Goal: Information Seeking & Learning: Learn about a topic

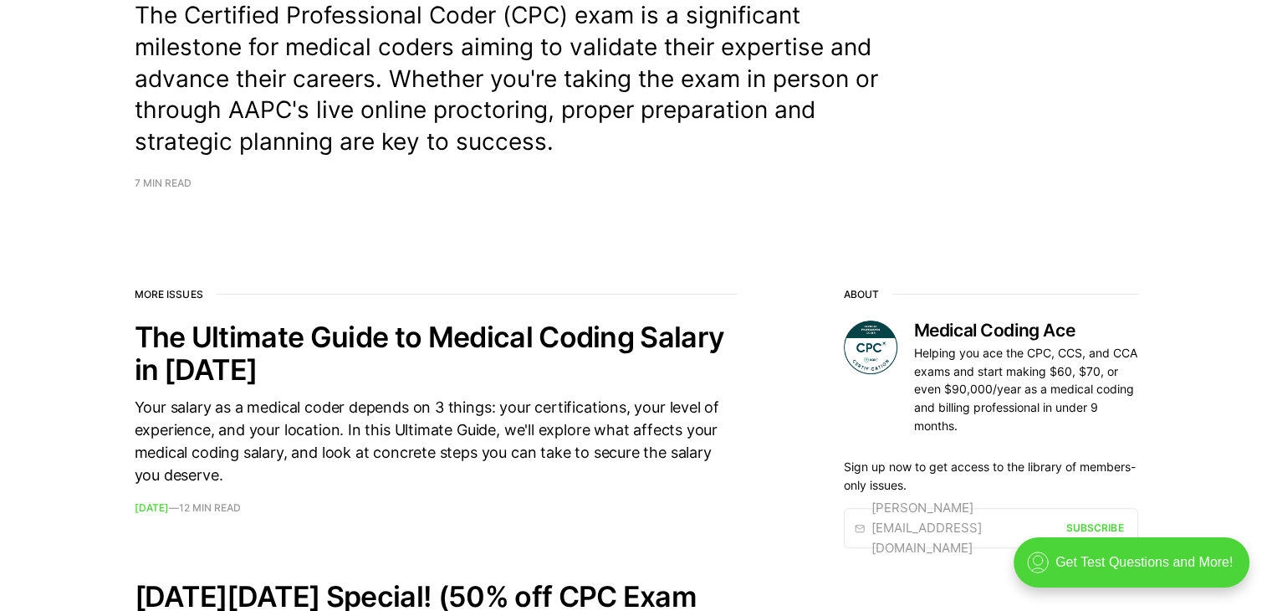
scroll to position [84, 0]
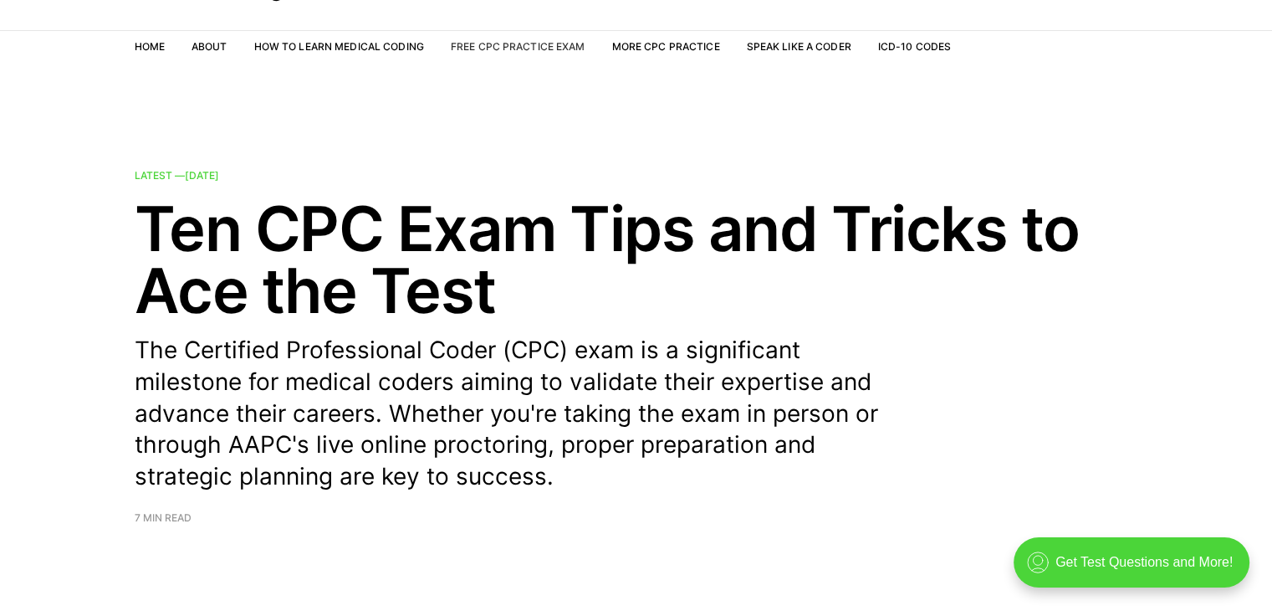
click at [478, 43] on link "Free CPC Practice Exam" at bounding box center [518, 46] width 135 height 13
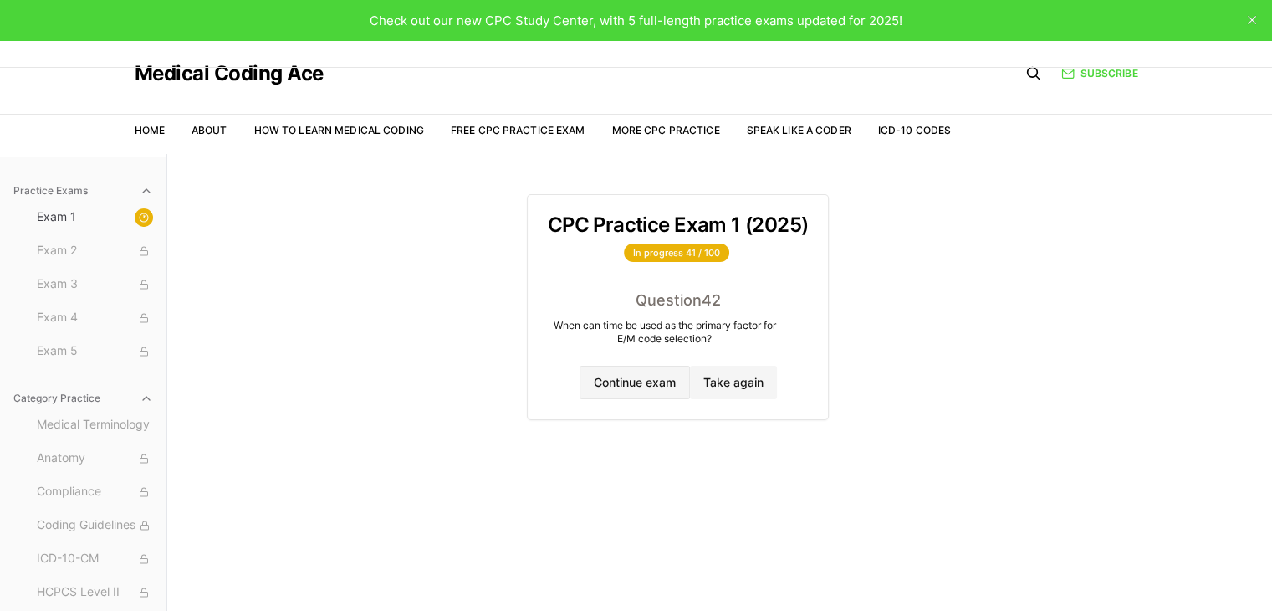
click at [636, 378] on button "Continue exam" at bounding box center [635, 382] width 110 height 33
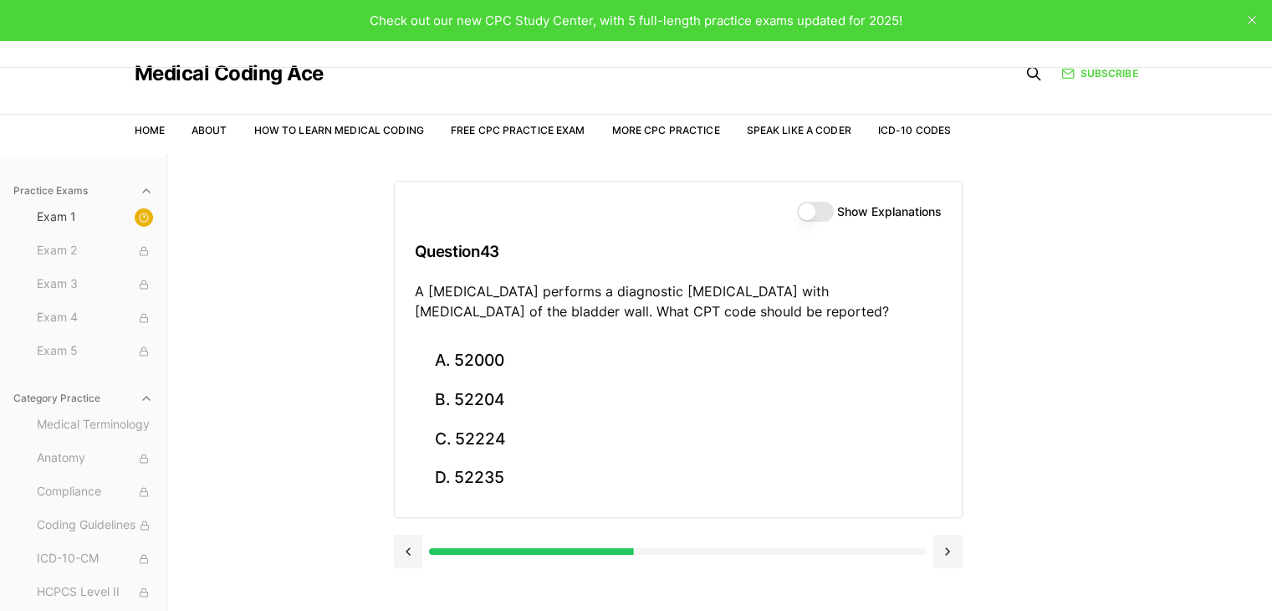
click at [826, 216] on button "Show Explanations" at bounding box center [815, 212] width 37 height 20
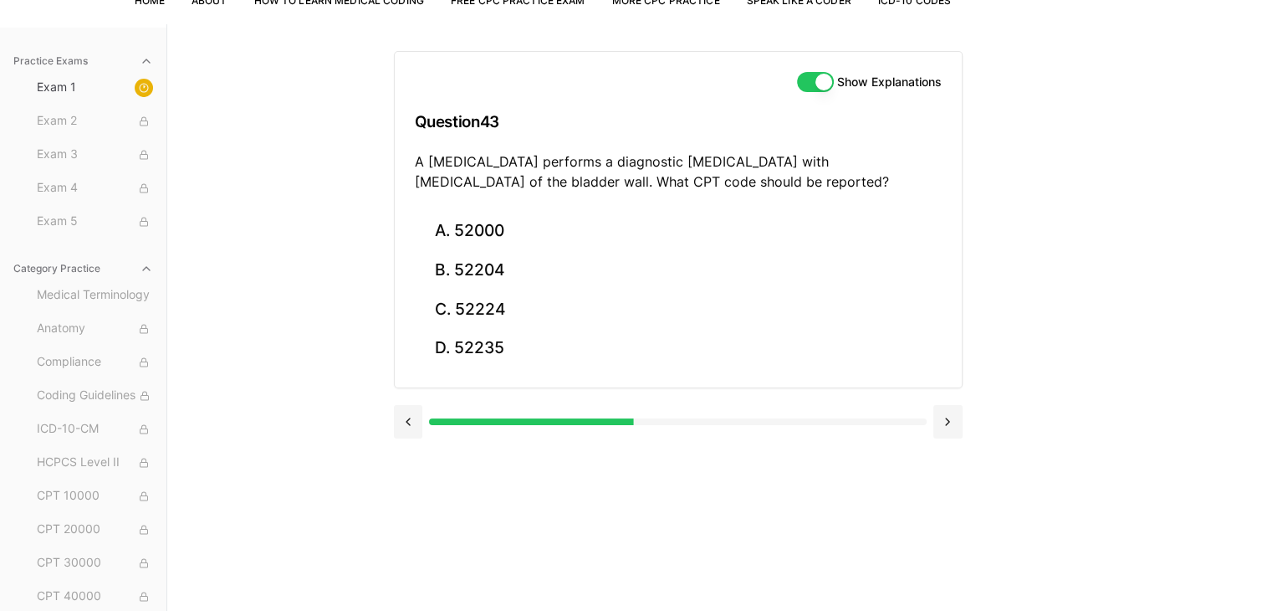
scroll to position [154, 0]
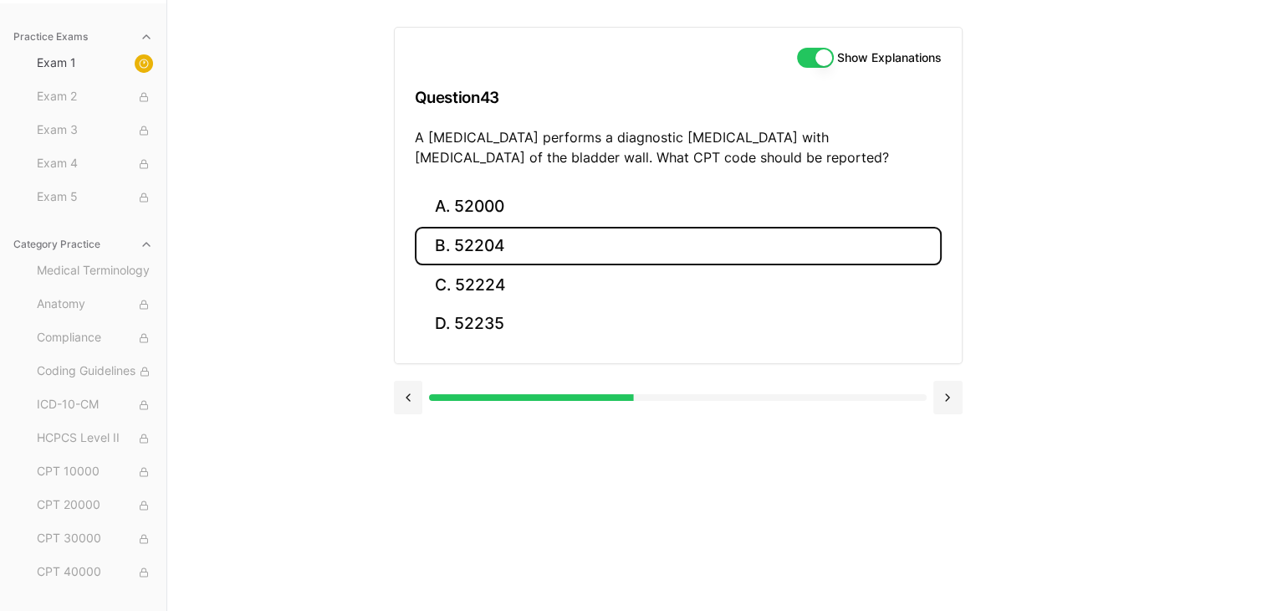
click at [610, 235] on button "B. 52204" at bounding box center [678, 246] width 527 height 39
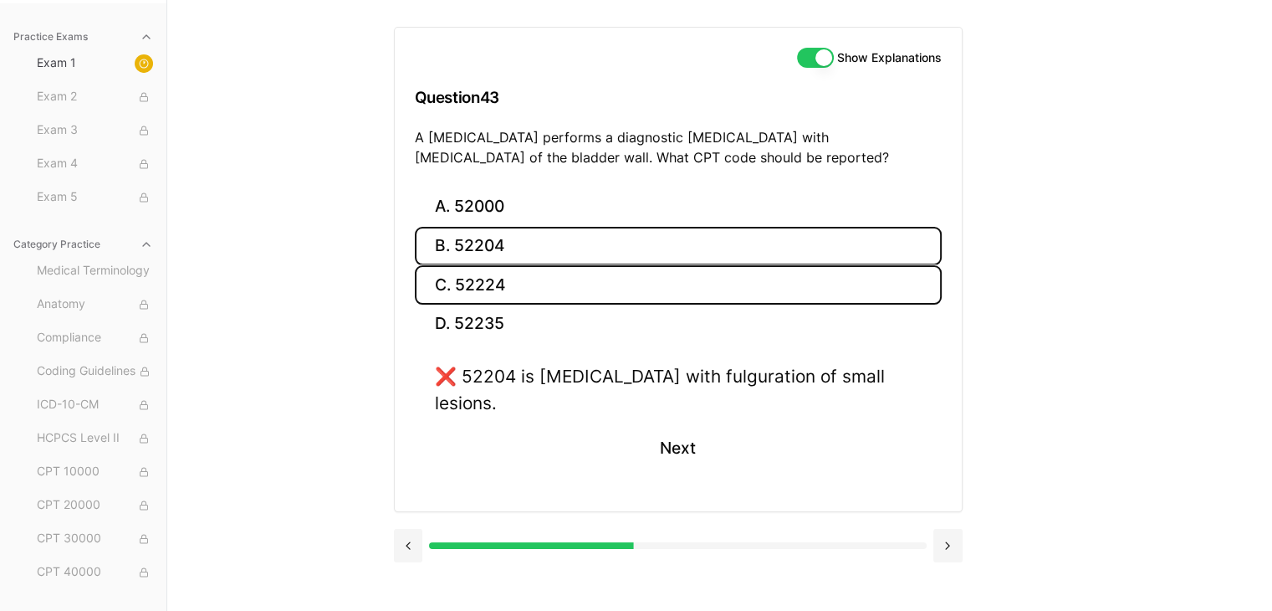
click at [452, 283] on button "C. 52224" at bounding box center [678, 284] width 527 height 39
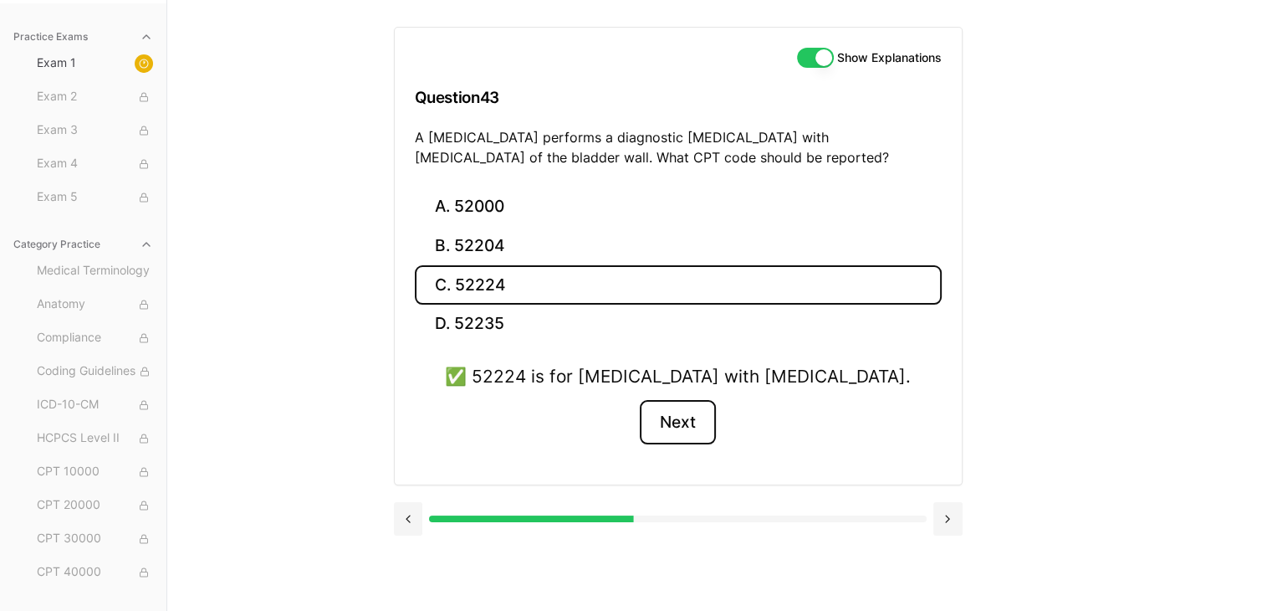
click at [653, 424] on button "Next" at bounding box center [678, 422] width 76 height 45
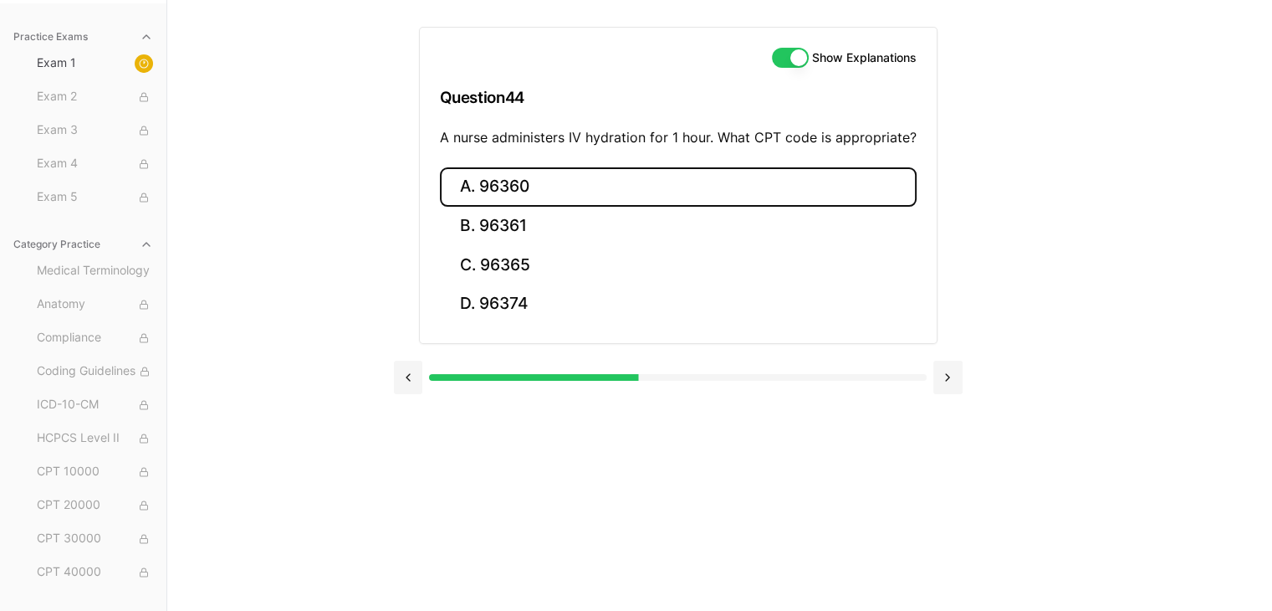
click at [532, 188] on button "A. 96360" at bounding box center [678, 186] width 477 height 39
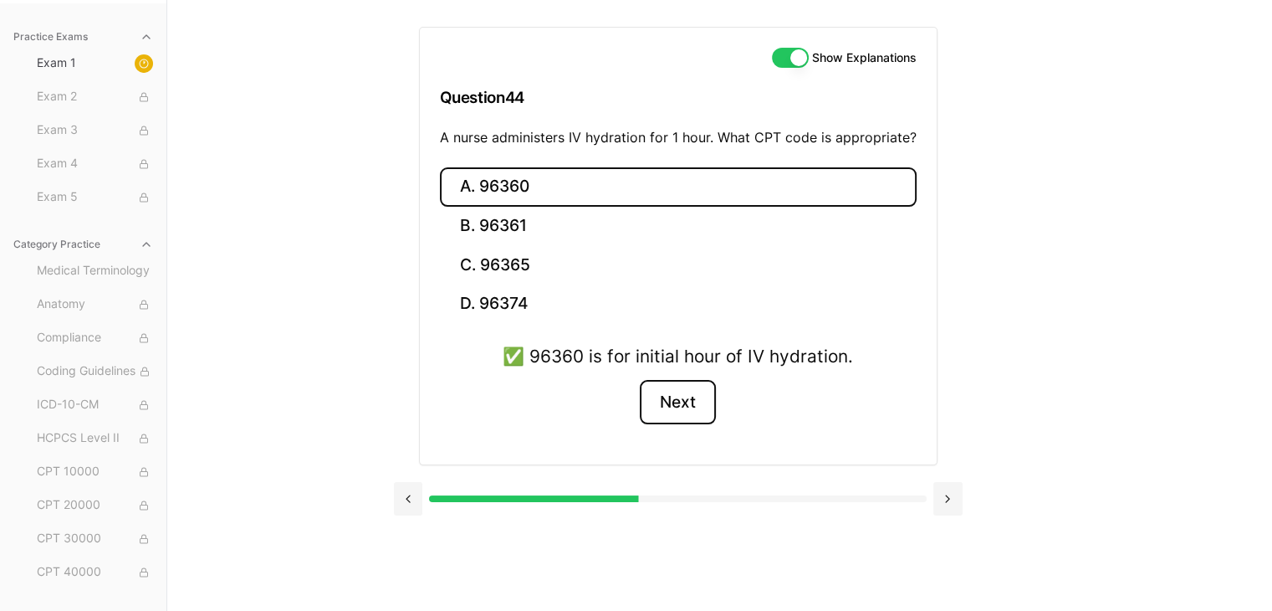
click at [675, 410] on button "Next" at bounding box center [678, 402] width 76 height 45
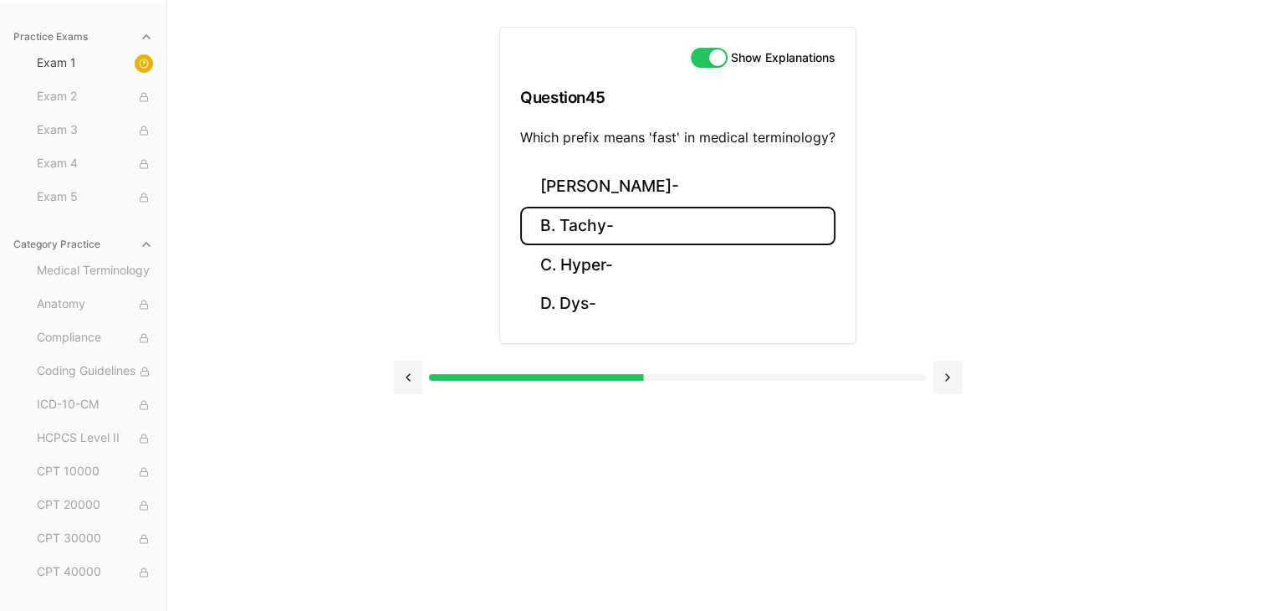
click at [565, 238] on button "B. Tachy-" at bounding box center [677, 226] width 315 height 39
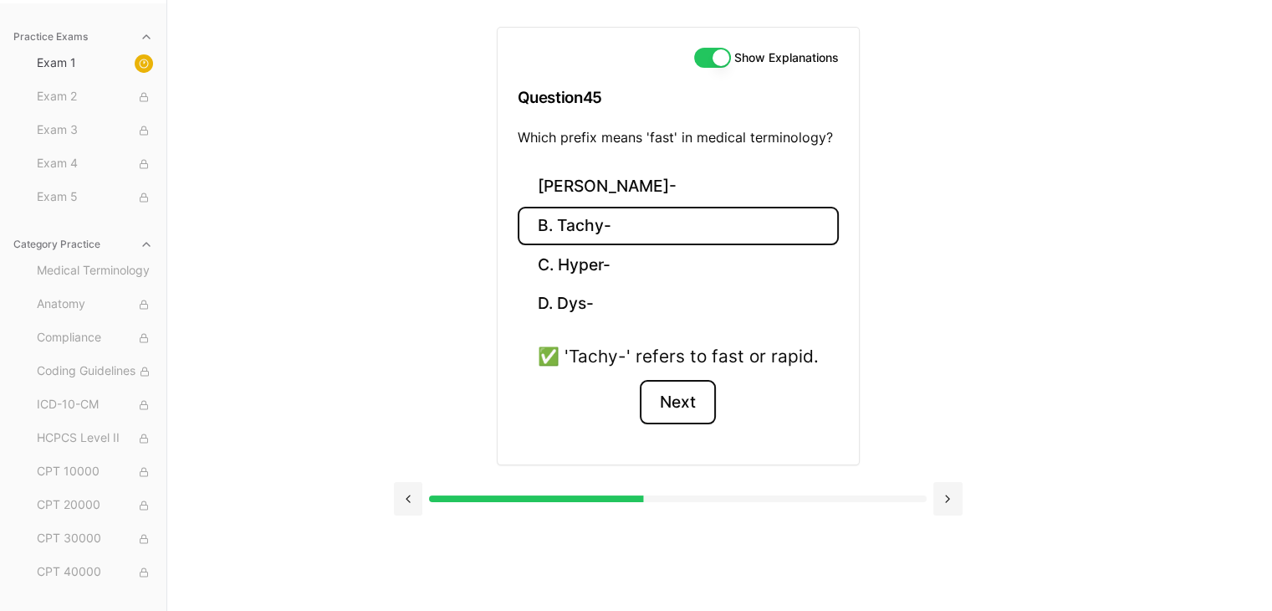
click at [677, 394] on button "Next" at bounding box center [678, 402] width 76 height 45
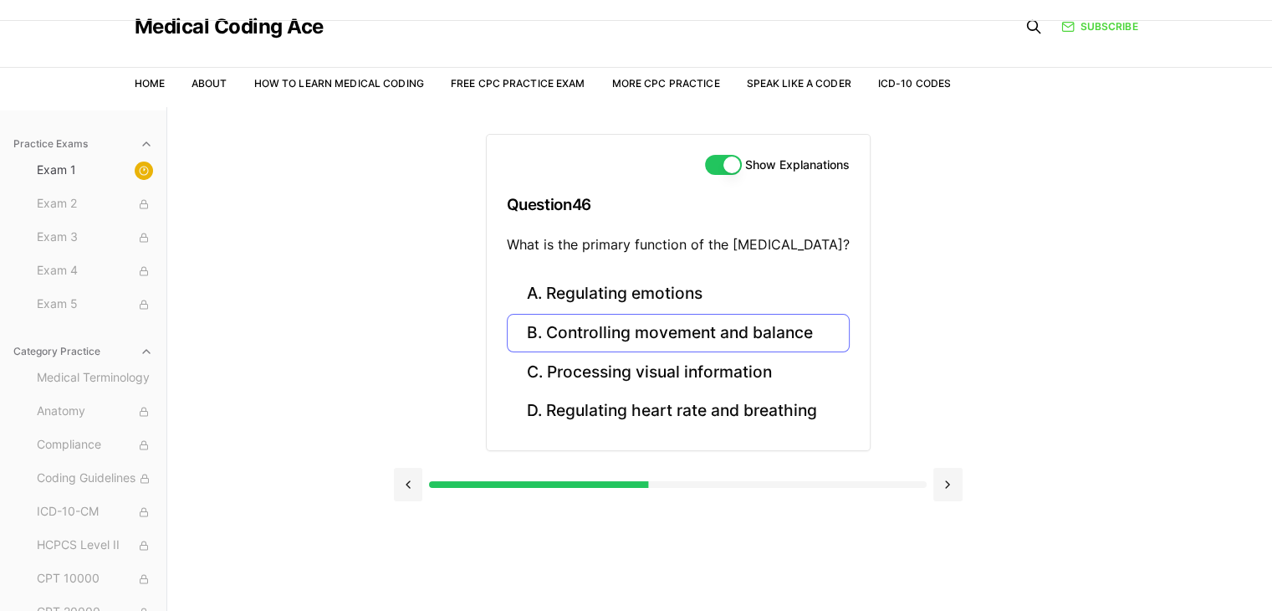
scroll to position [47, 0]
click at [789, 328] on button "B. Controlling movement and balance" at bounding box center [678, 333] width 343 height 39
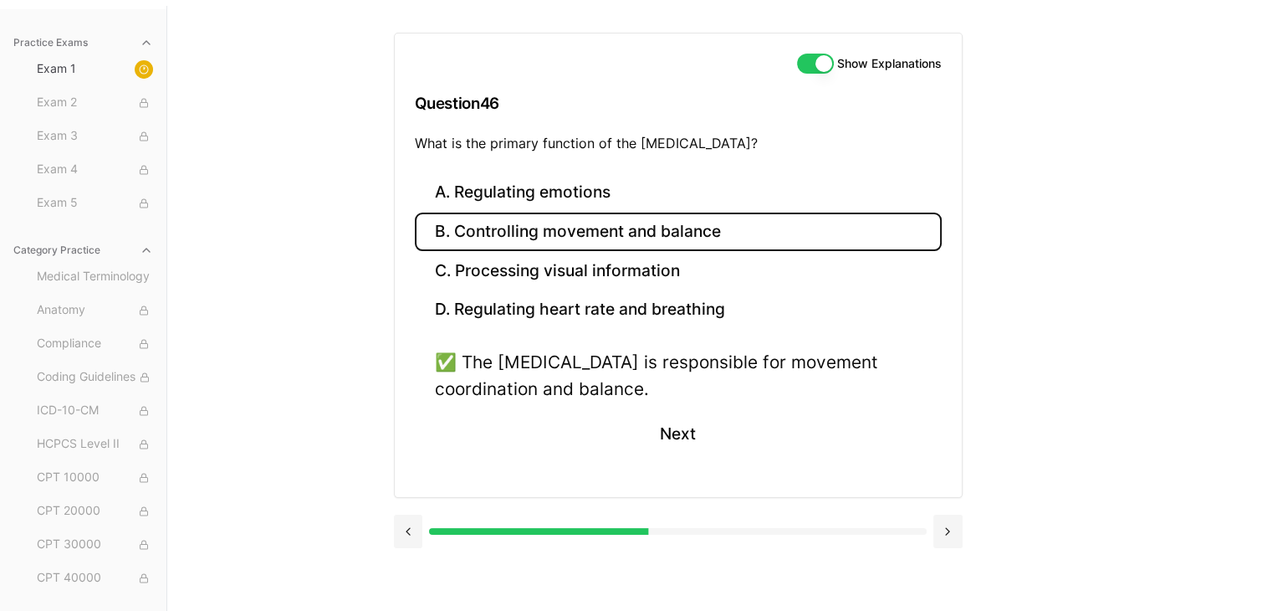
scroll to position [154, 0]
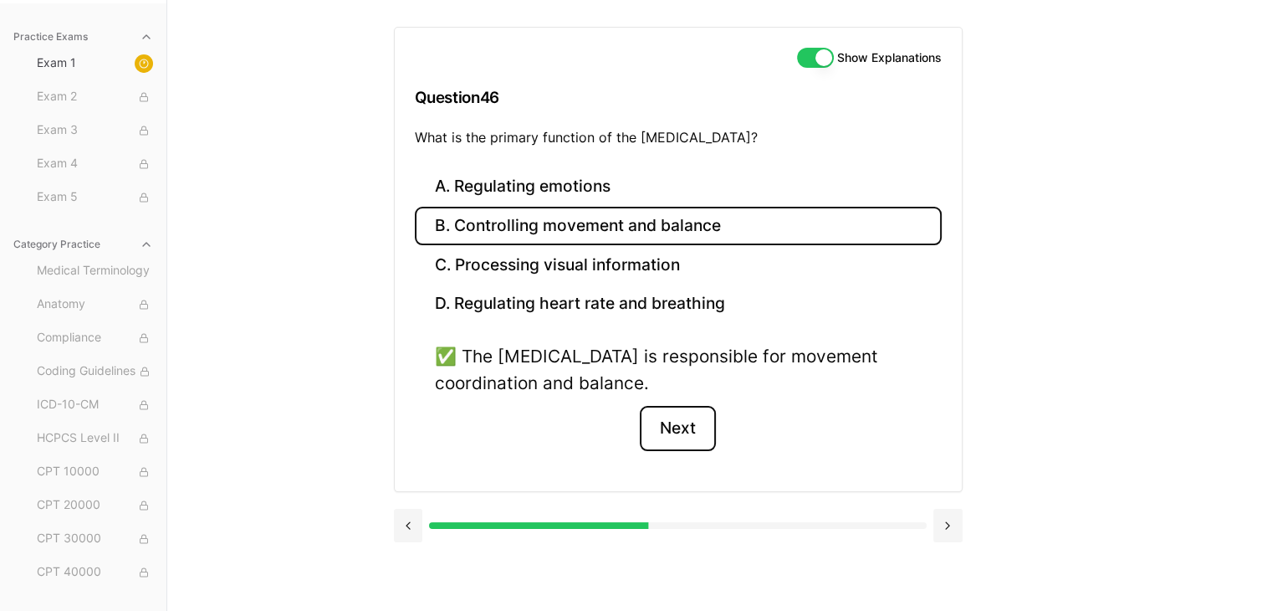
click at [676, 413] on button "Next" at bounding box center [678, 428] width 76 height 45
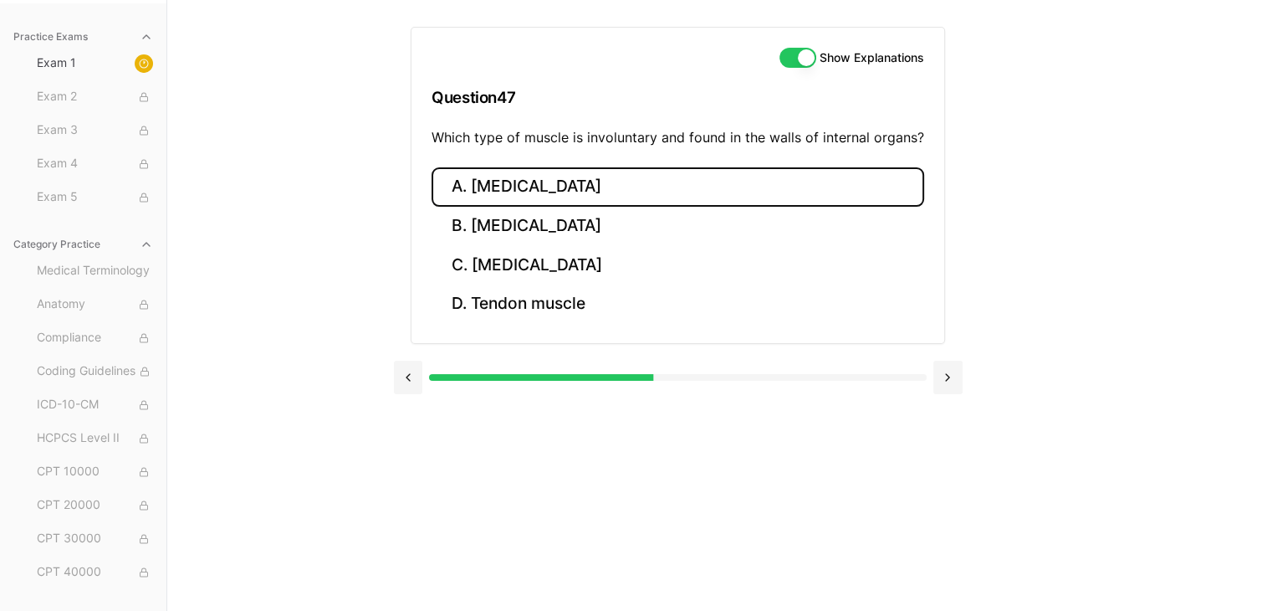
click at [572, 179] on button "A. [MEDICAL_DATA]" at bounding box center [678, 186] width 493 height 39
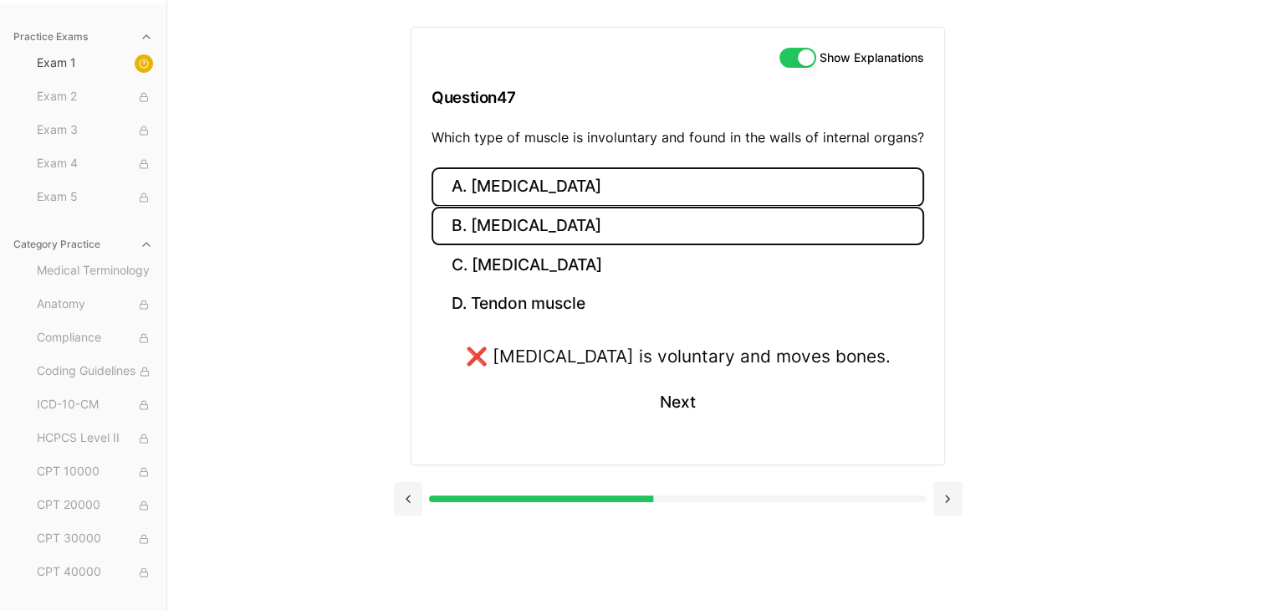
click at [562, 226] on button "B. [MEDICAL_DATA]" at bounding box center [678, 226] width 493 height 39
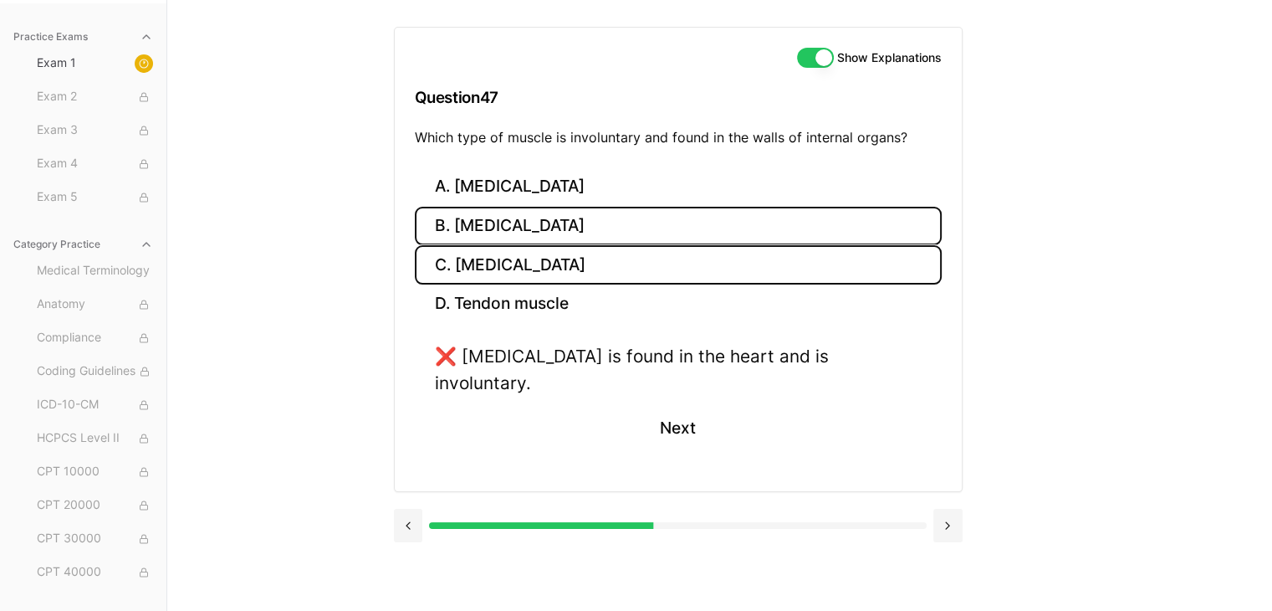
click at [567, 270] on button "C. [MEDICAL_DATA]" at bounding box center [678, 264] width 527 height 39
click at [532, 225] on button "B. [MEDICAL_DATA]" at bounding box center [678, 226] width 527 height 39
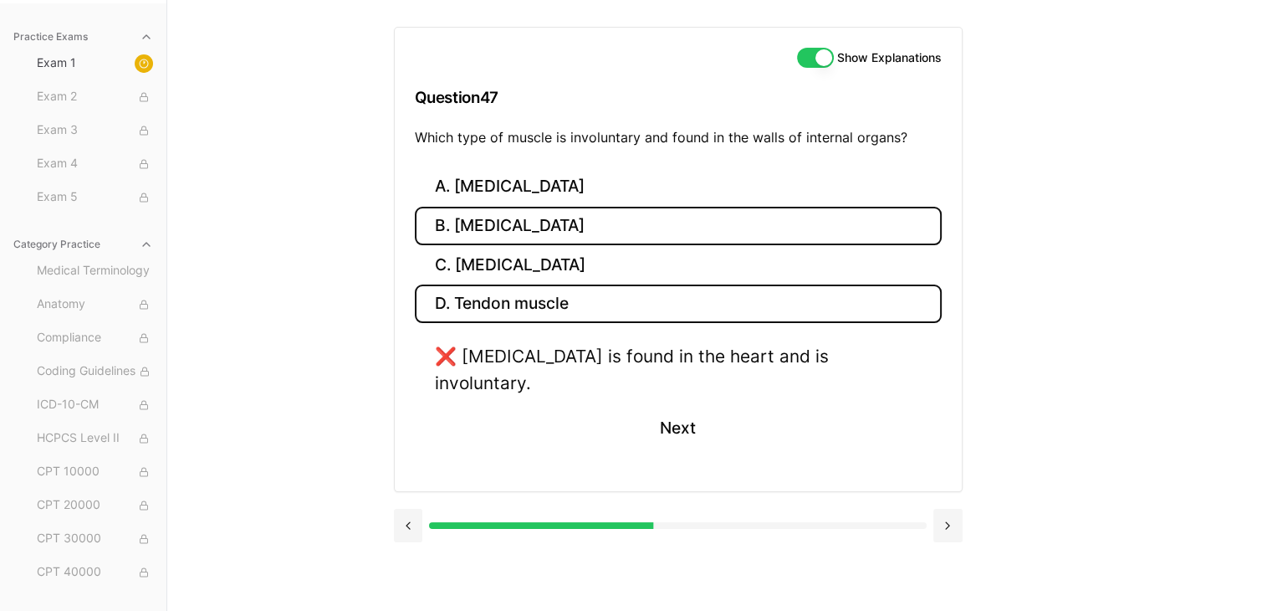
click at [587, 302] on button "D. Tendon muscle" at bounding box center [678, 303] width 527 height 39
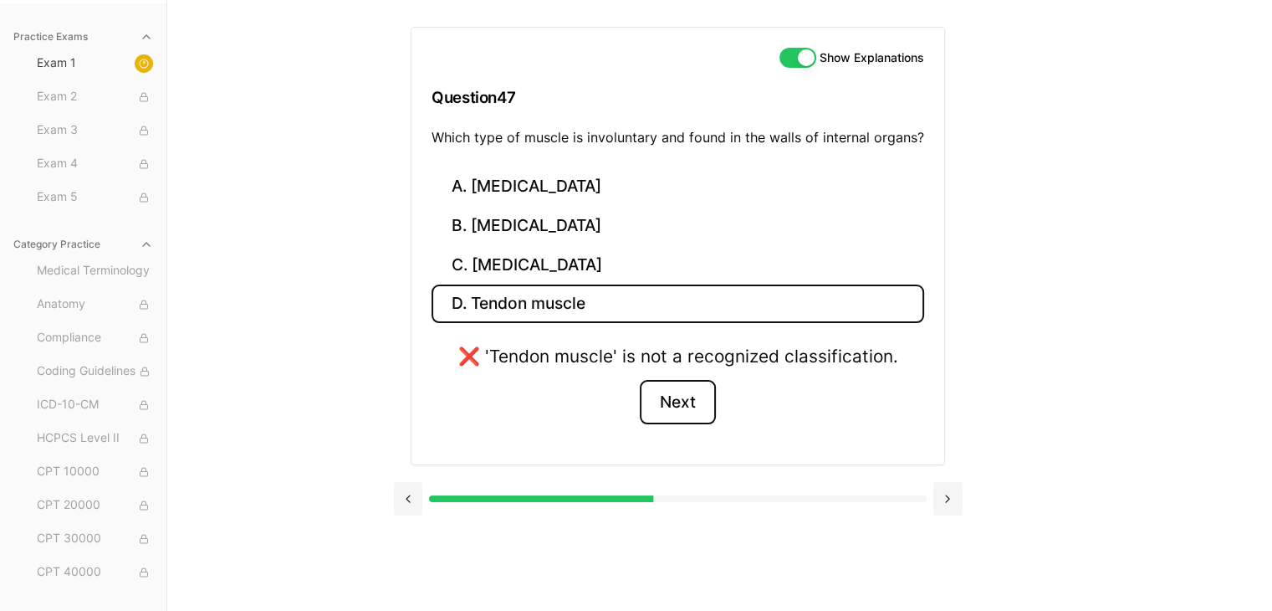
click at [669, 401] on button "Next" at bounding box center [678, 402] width 76 height 45
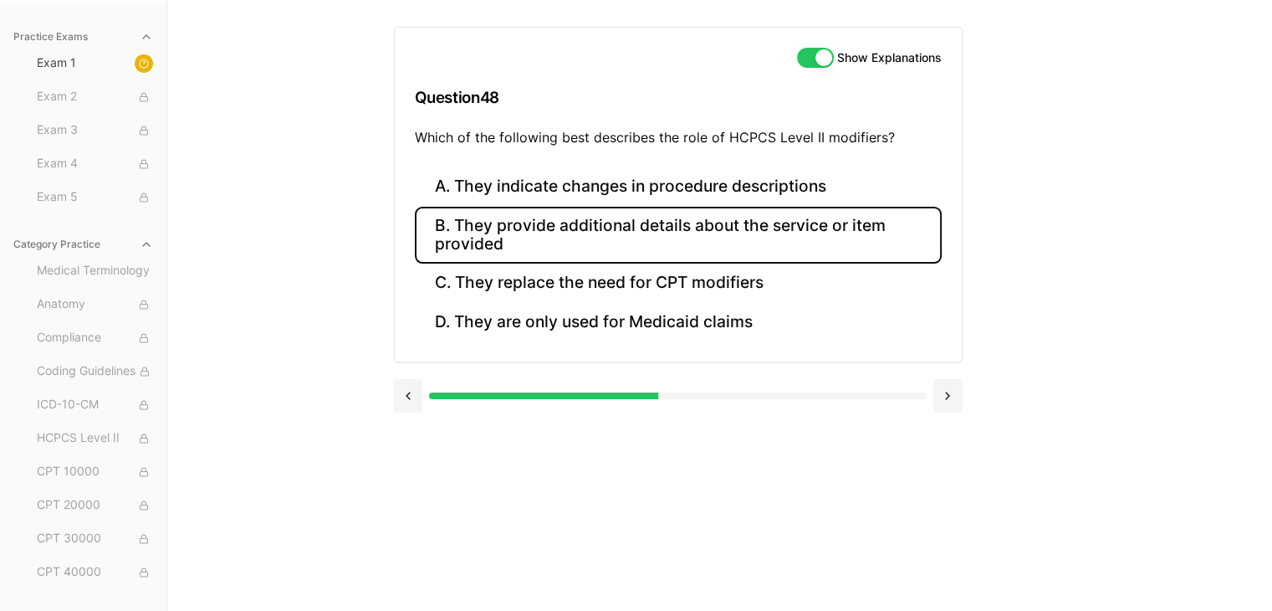
click at [667, 238] on button "B. They provide additional details about the service or item provided" at bounding box center [678, 235] width 527 height 57
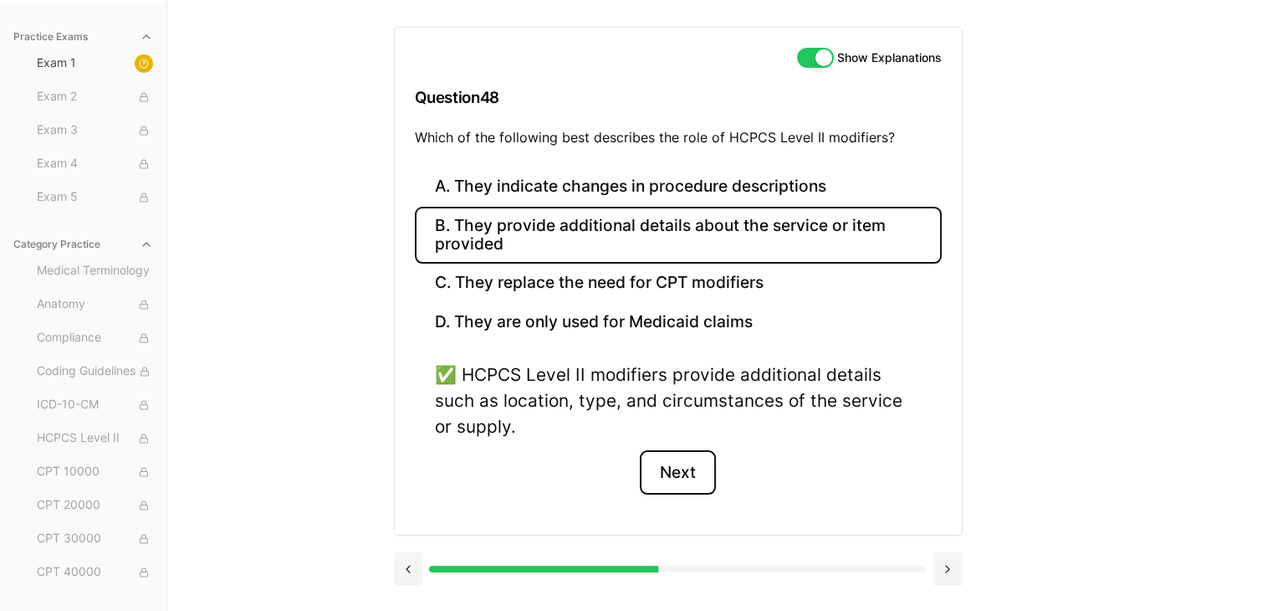
click at [673, 462] on button "Next" at bounding box center [678, 472] width 76 height 45
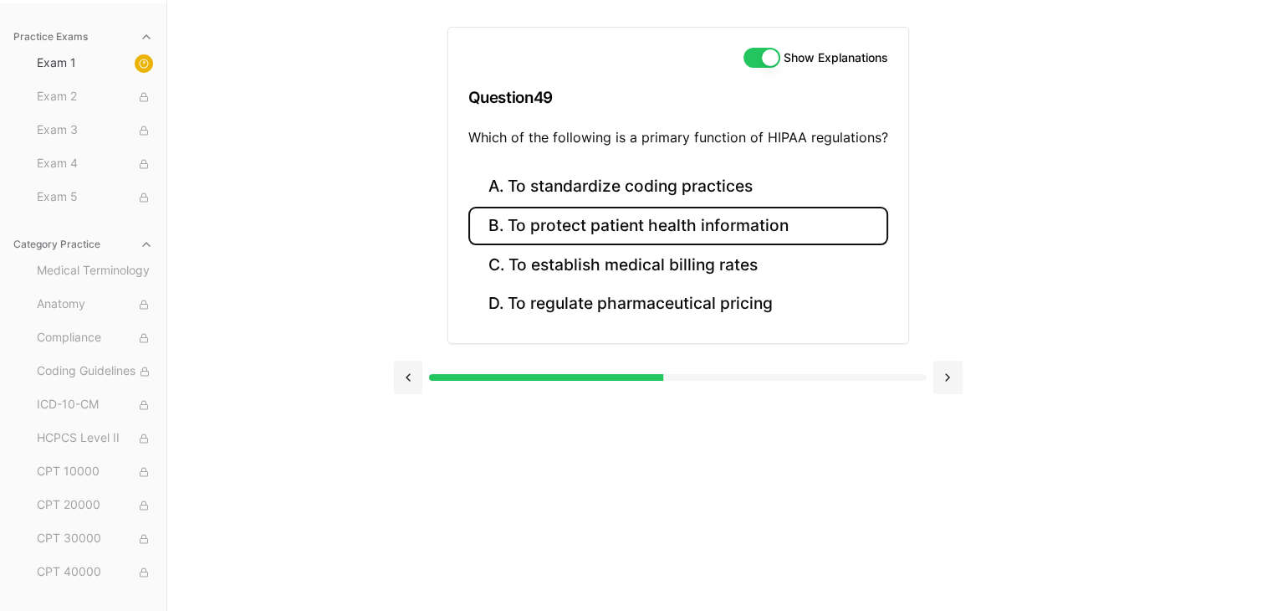
click at [685, 220] on button "B. To protect patient health information" at bounding box center [678, 226] width 420 height 39
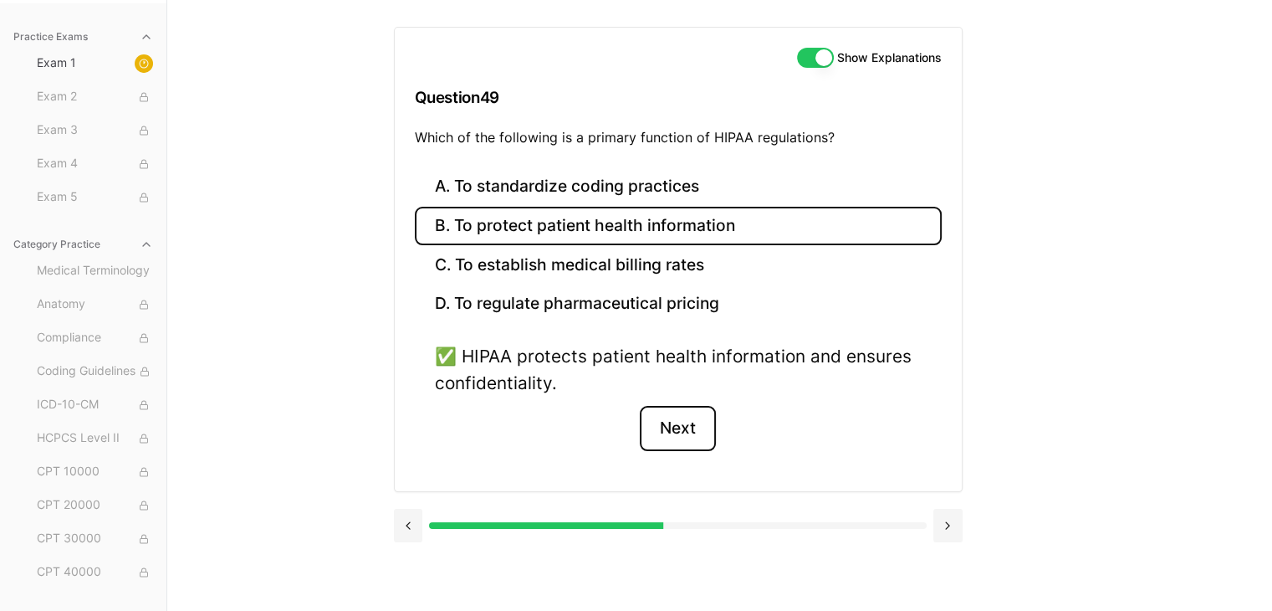
click at [695, 427] on button "Next" at bounding box center [678, 428] width 76 height 45
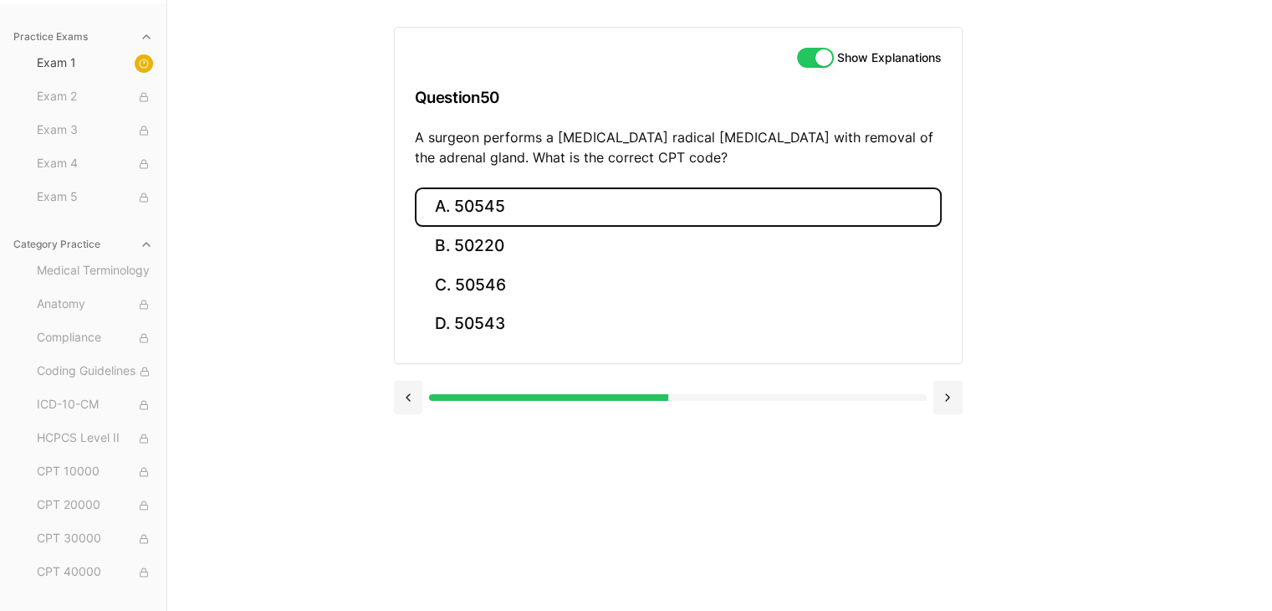
click at [524, 202] on button "A. 50545" at bounding box center [678, 206] width 527 height 39
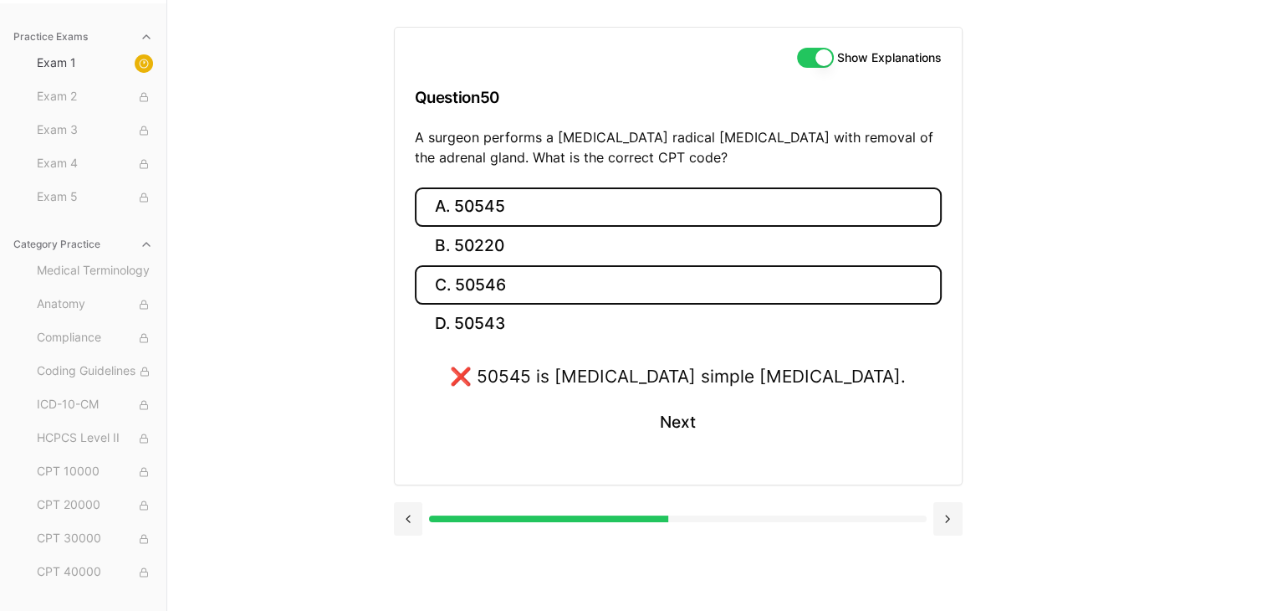
click at [562, 291] on button "C. 50546" at bounding box center [678, 284] width 527 height 39
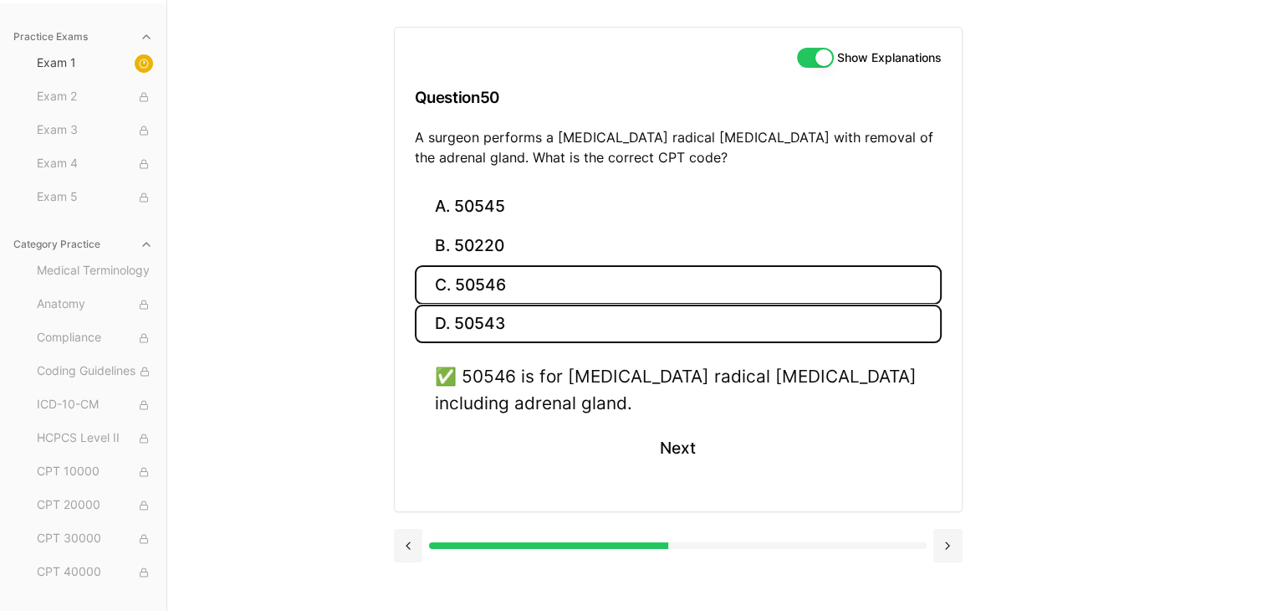
click at [505, 324] on button "D. 50543" at bounding box center [678, 323] width 527 height 39
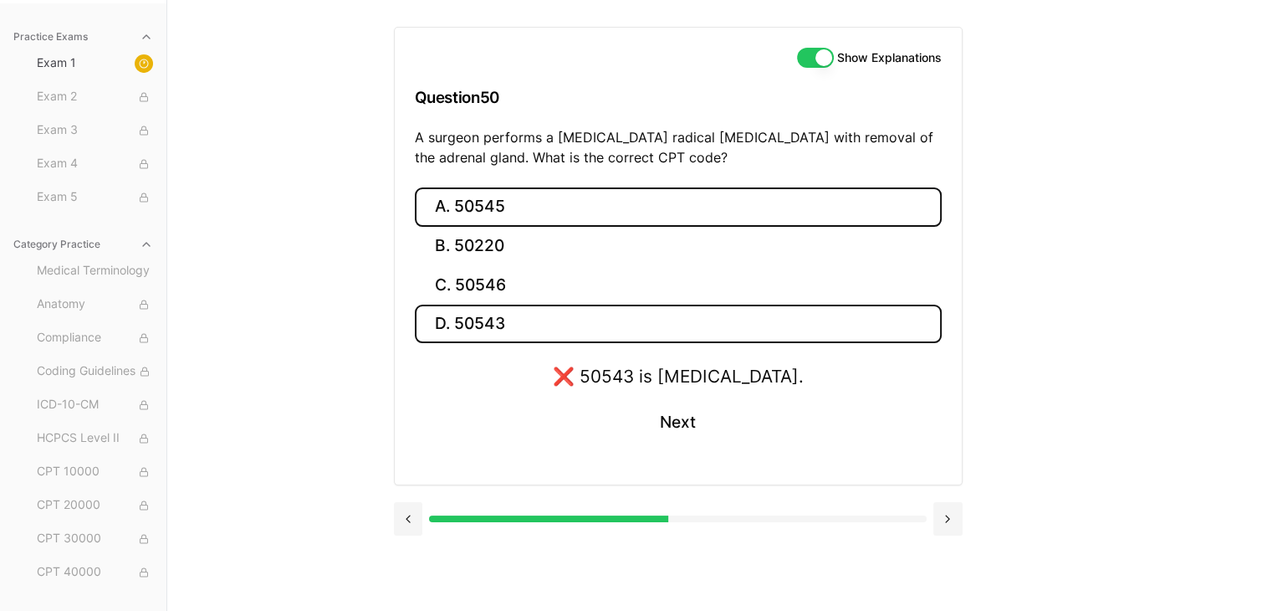
click at [512, 215] on button "A. 50545" at bounding box center [678, 206] width 527 height 39
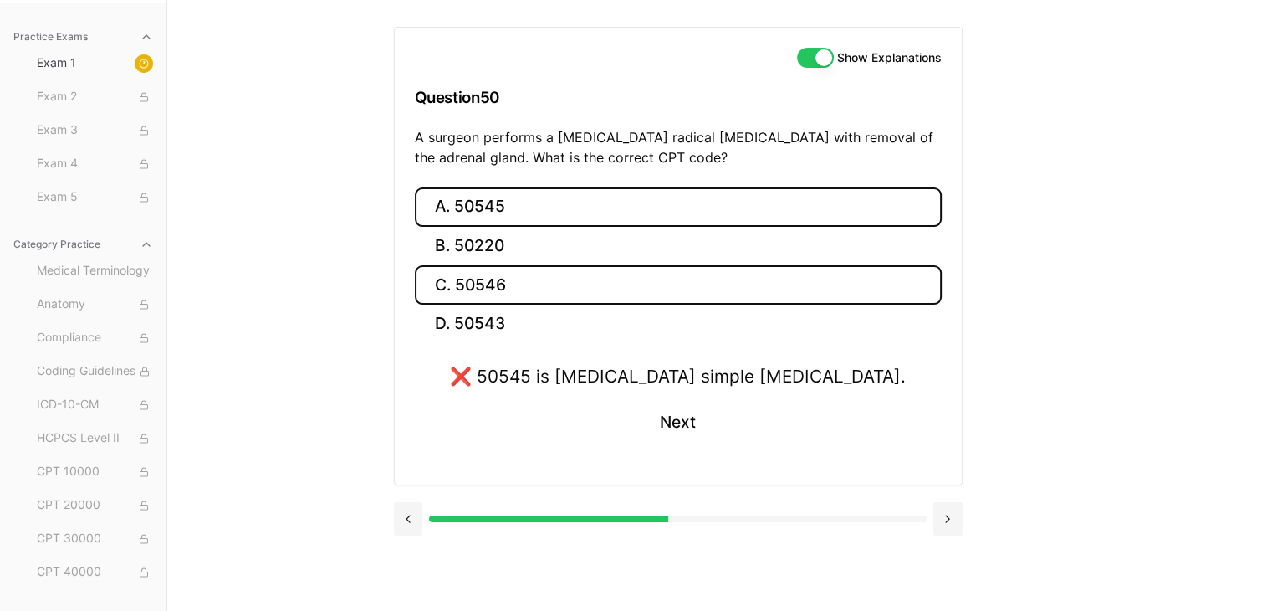
click at [492, 295] on button "C. 50546" at bounding box center [678, 284] width 527 height 39
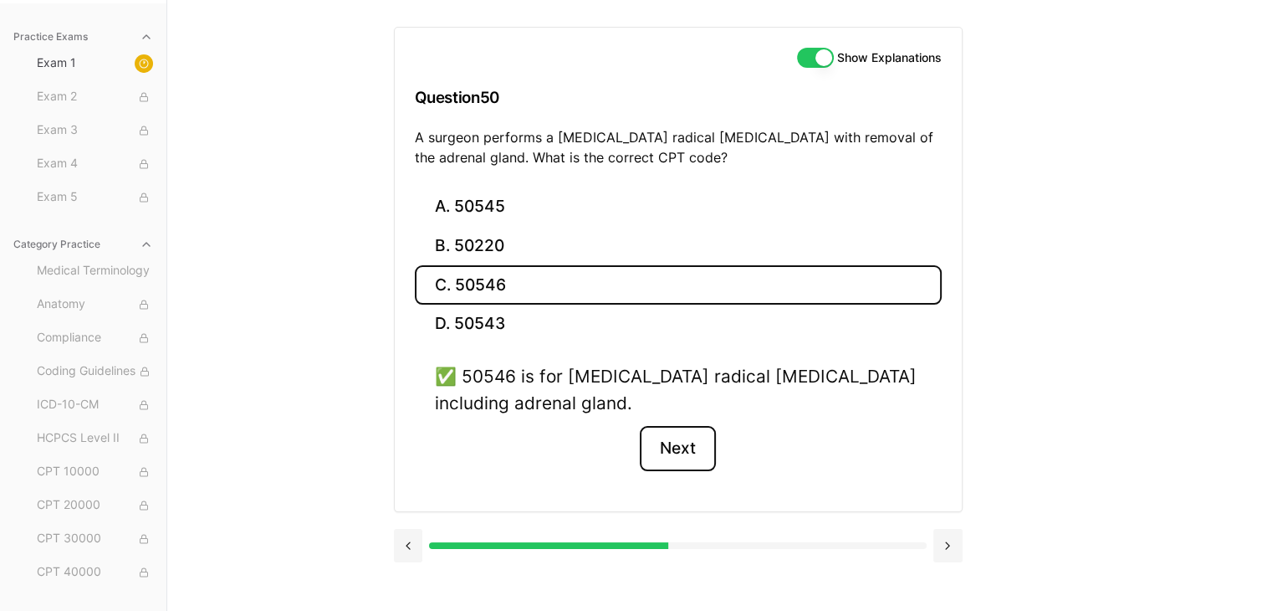
click at [684, 442] on button "Next" at bounding box center [678, 448] width 76 height 45
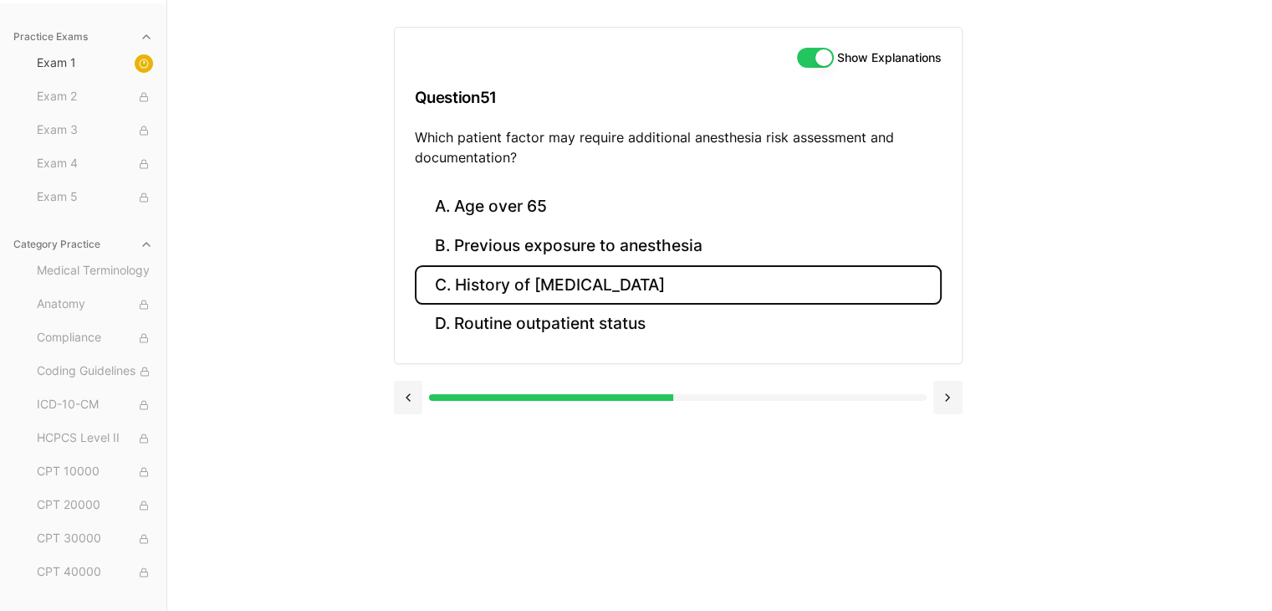
click at [629, 278] on button "C. History of [MEDICAL_DATA]" at bounding box center [678, 284] width 527 height 39
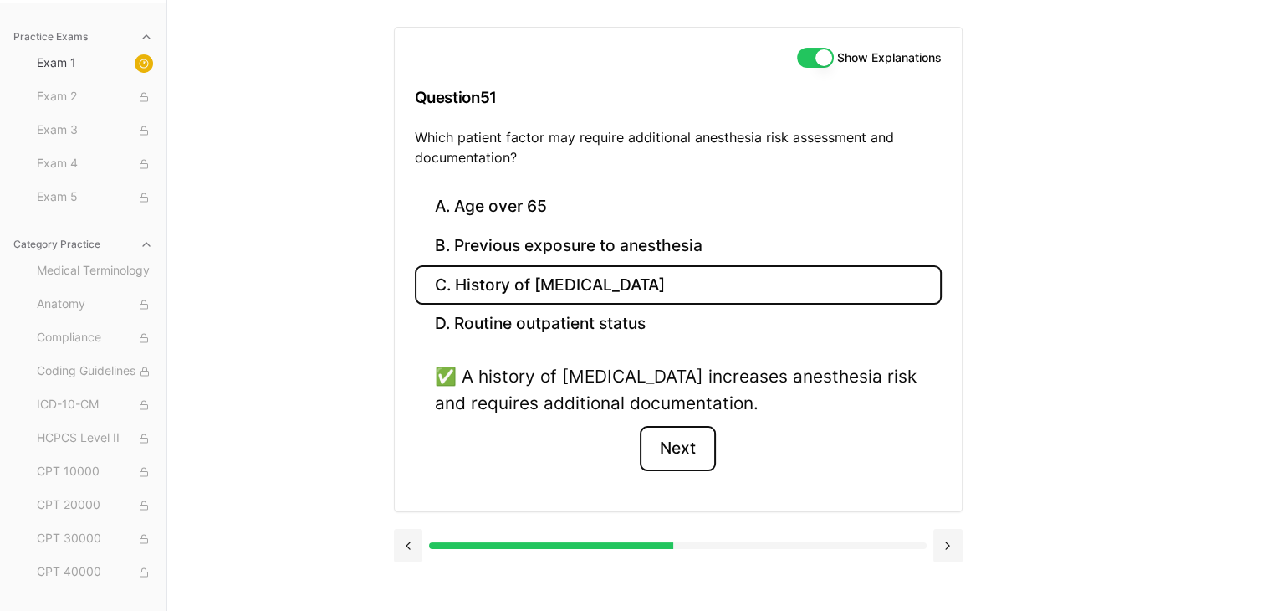
click at [673, 439] on button "Next" at bounding box center [678, 448] width 76 height 45
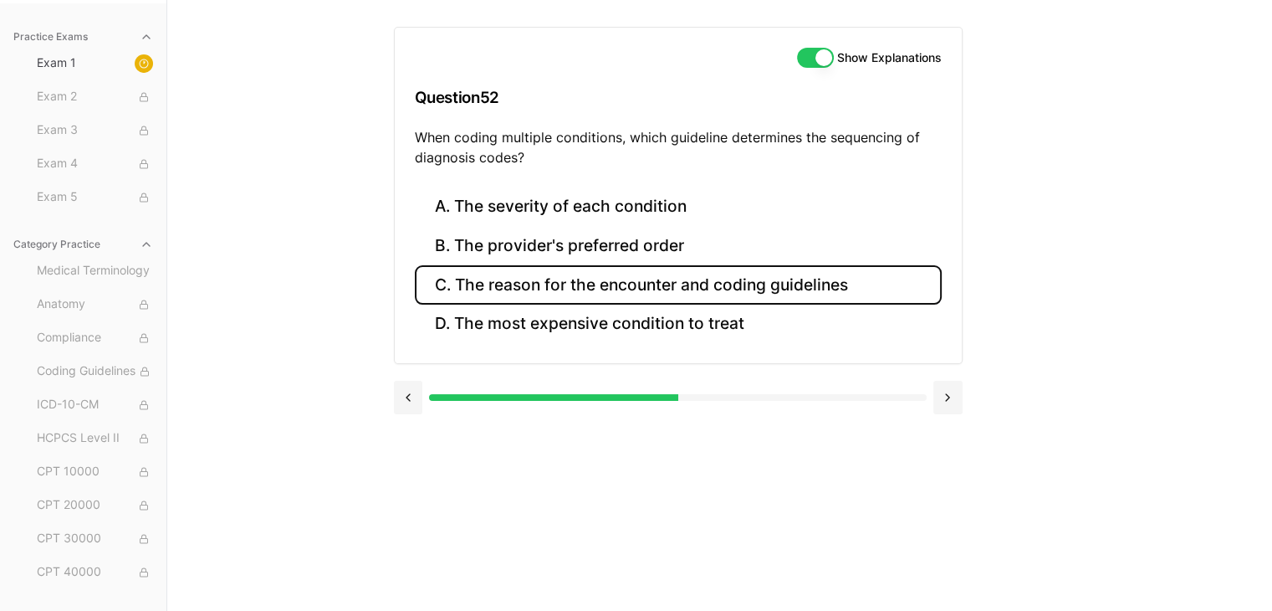
click at [665, 282] on button "C. The reason for the encounter and coding guidelines" at bounding box center [678, 284] width 527 height 39
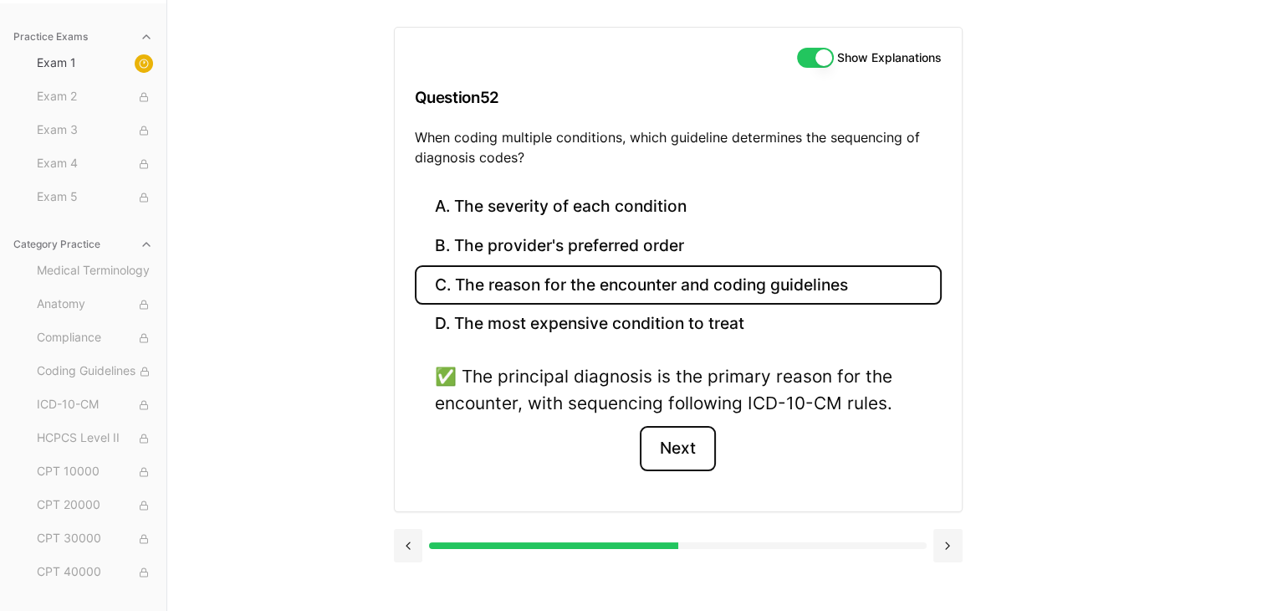
click at [686, 443] on button "Next" at bounding box center [678, 448] width 76 height 45
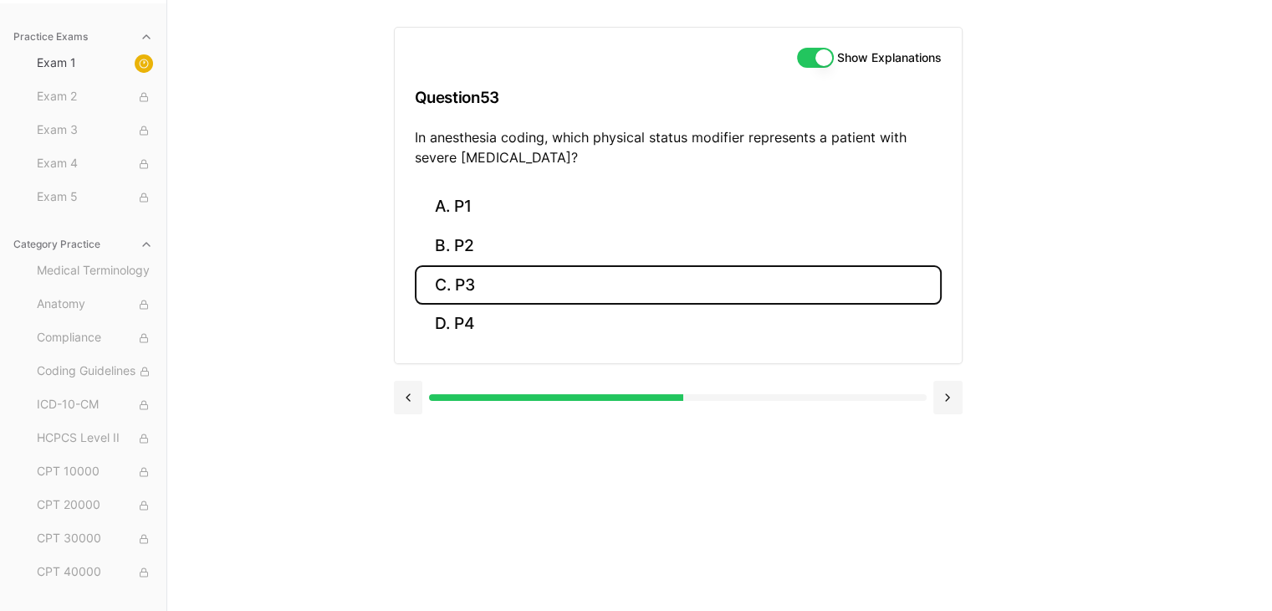
click at [496, 279] on button "C. P3" at bounding box center [678, 284] width 527 height 39
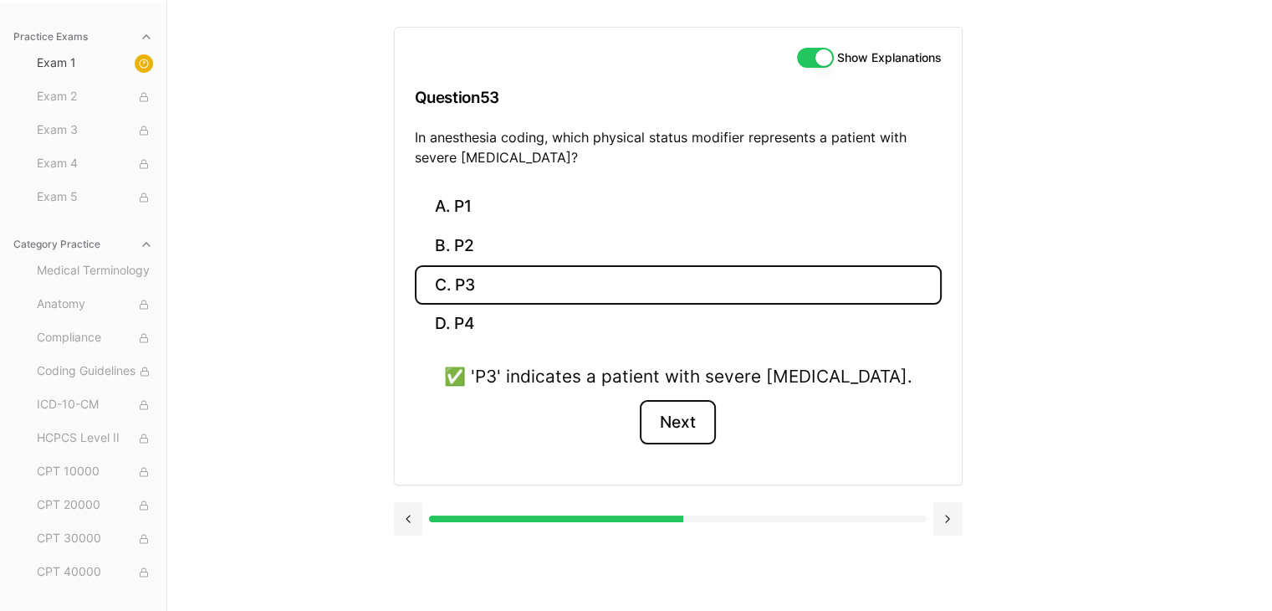
click at [694, 415] on button "Next" at bounding box center [678, 422] width 76 height 45
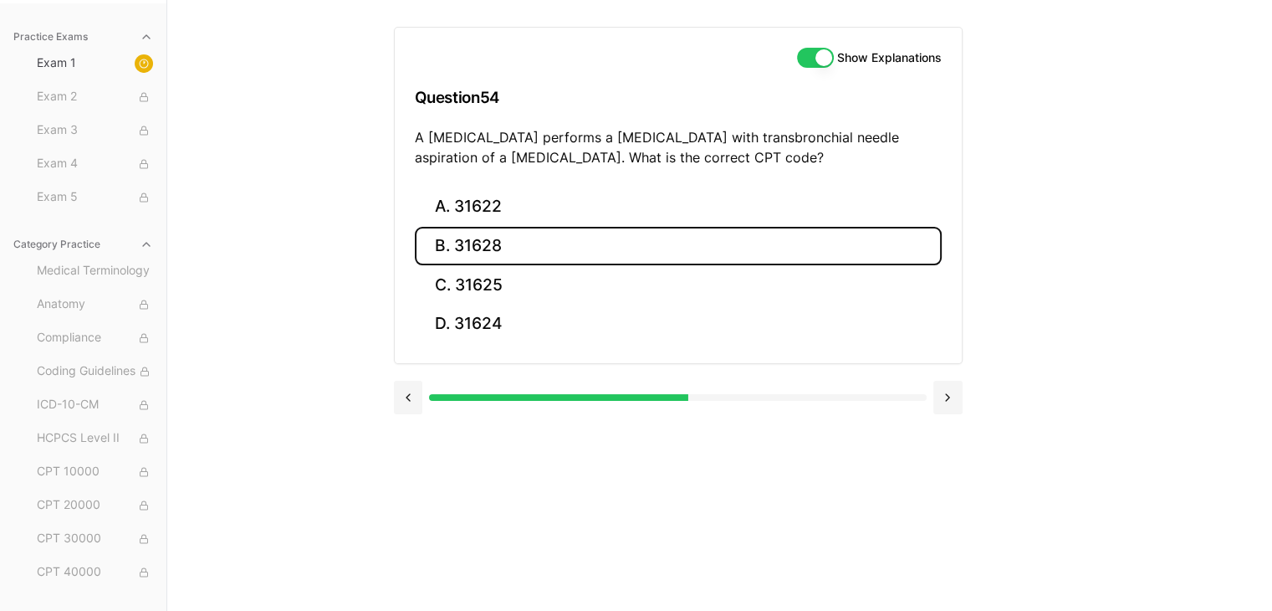
click at [492, 246] on button "B. 31628" at bounding box center [678, 246] width 527 height 39
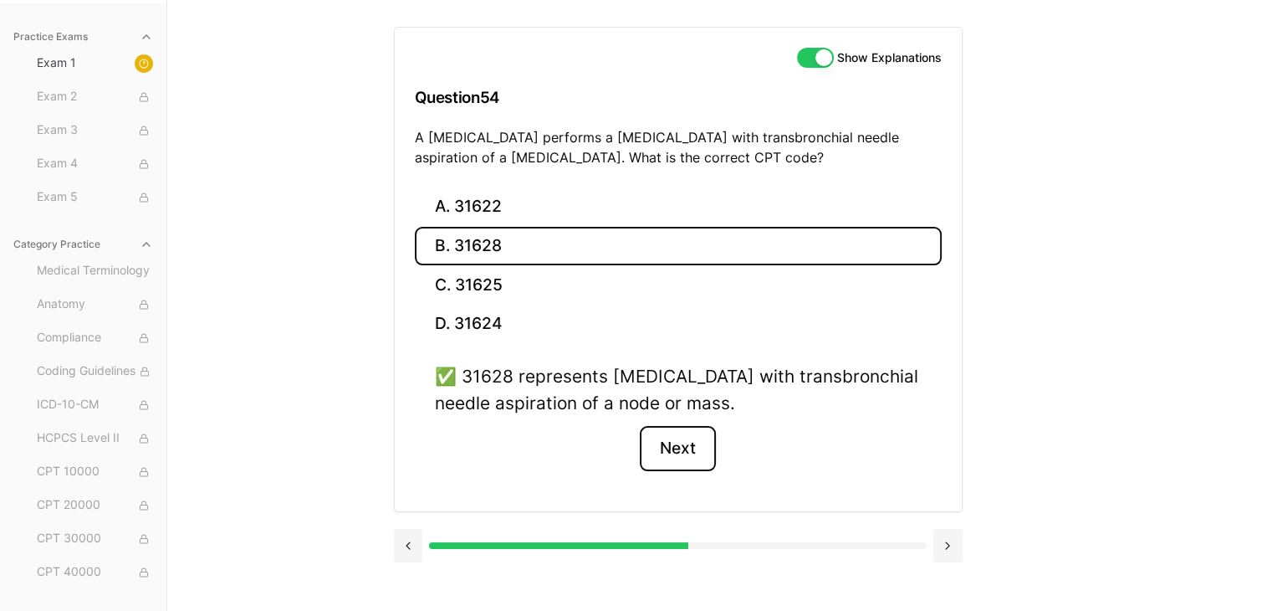
click at [680, 452] on button "Next" at bounding box center [678, 448] width 76 height 45
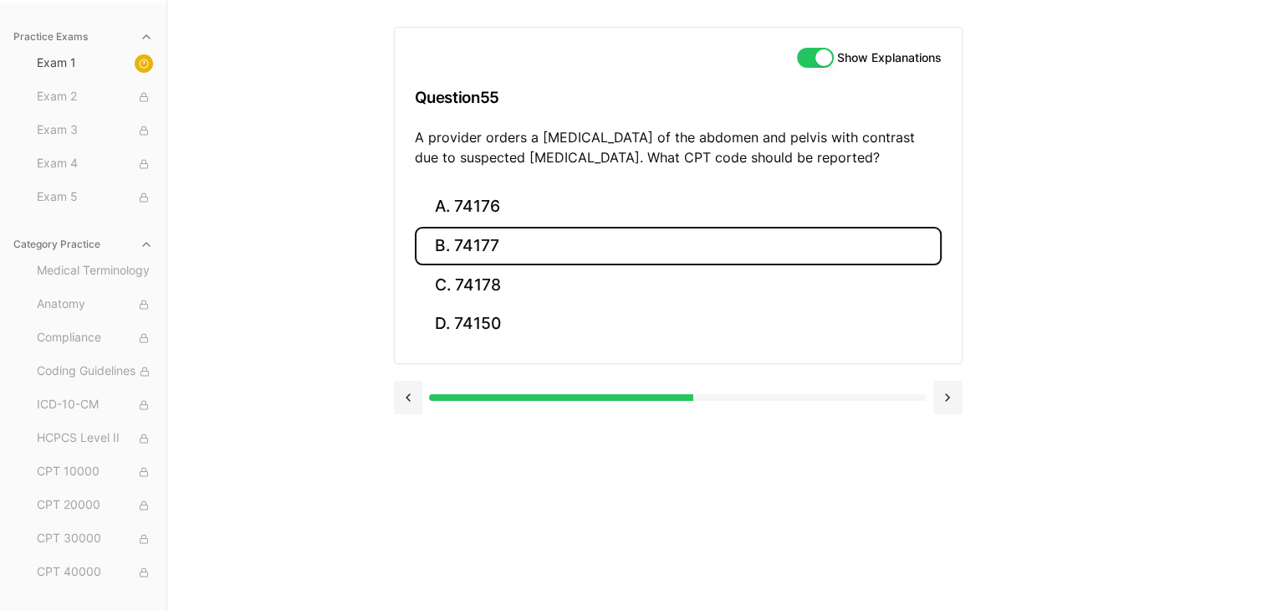
click at [505, 242] on button "B. 74177" at bounding box center [678, 246] width 527 height 39
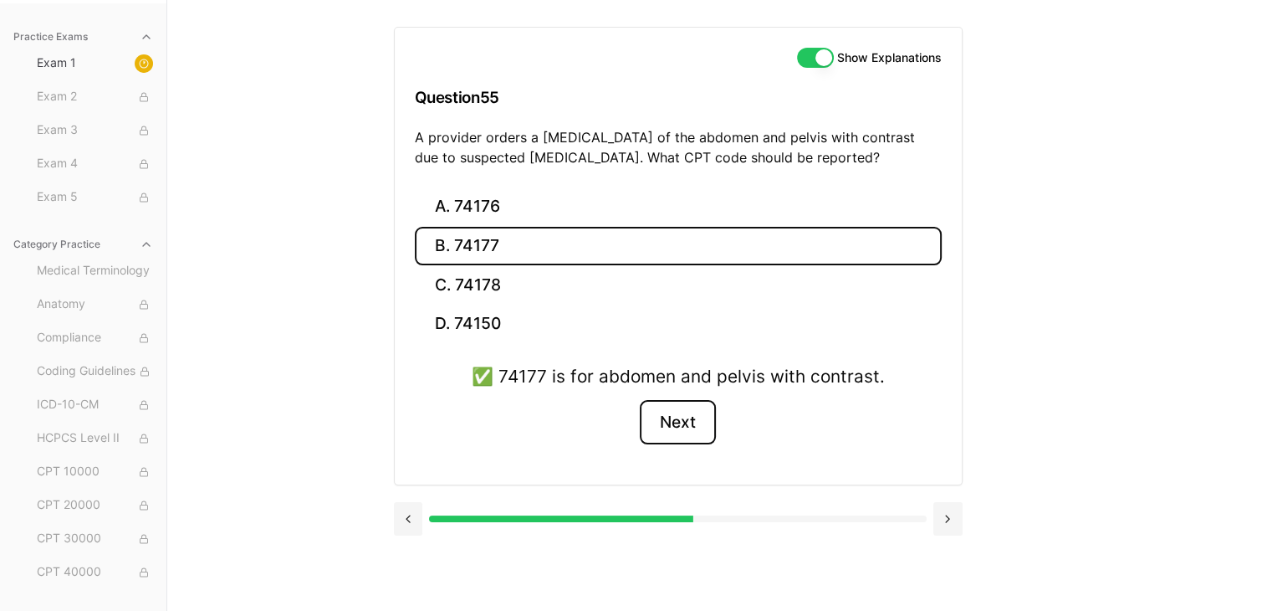
click at [683, 424] on button "Next" at bounding box center [678, 422] width 76 height 45
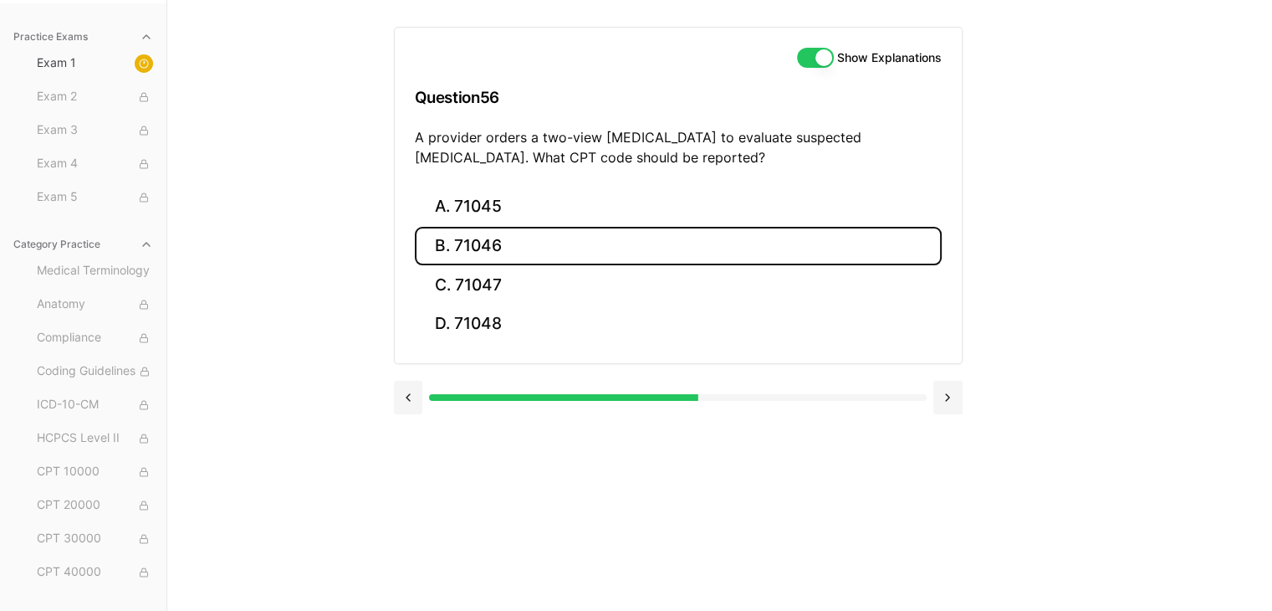
click at [696, 248] on button "B. 71046" at bounding box center [678, 246] width 527 height 39
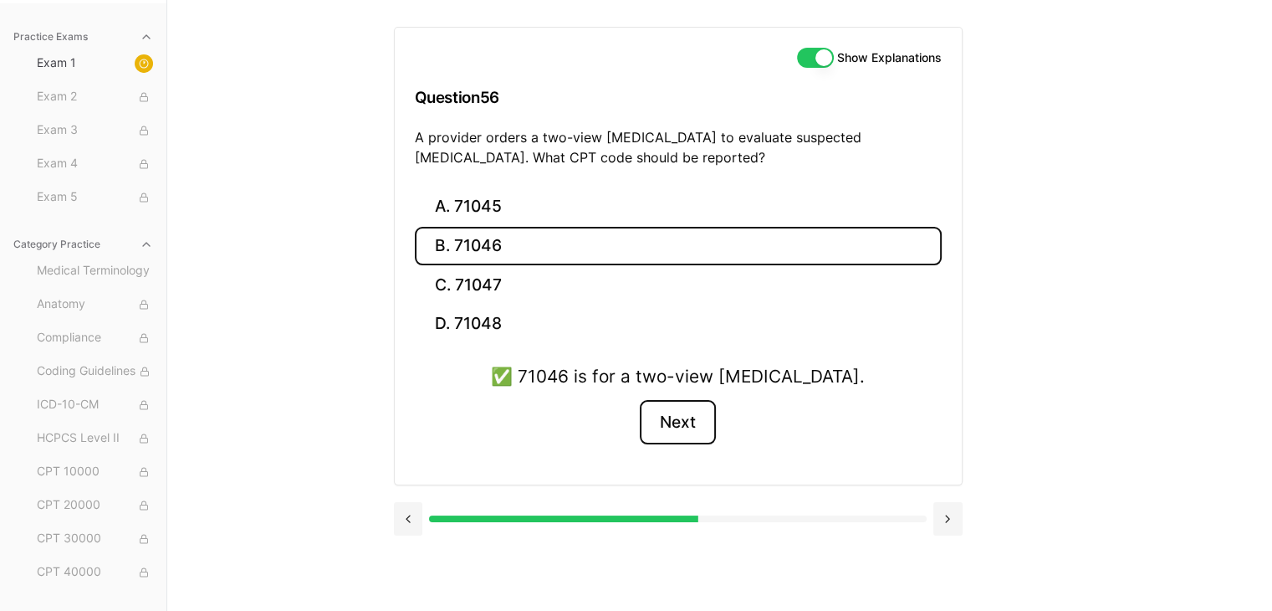
click at [669, 422] on button "Next" at bounding box center [678, 422] width 76 height 45
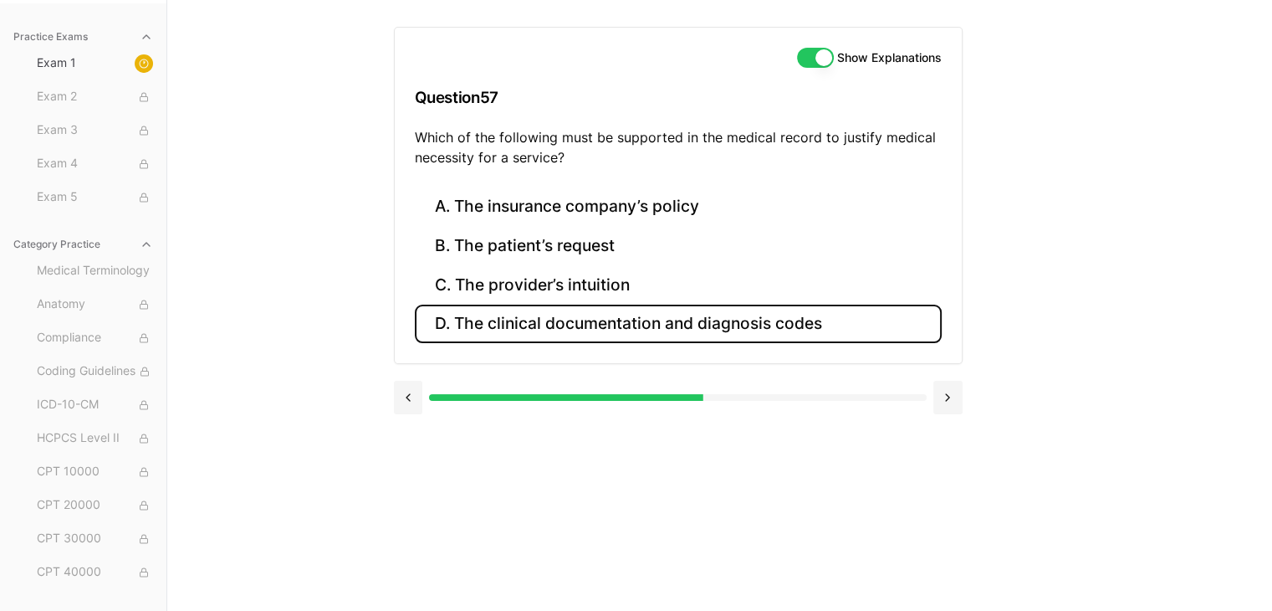
click at [625, 328] on button "D. The clinical documentation and diagnosis codes" at bounding box center [678, 323] width 527 height 39
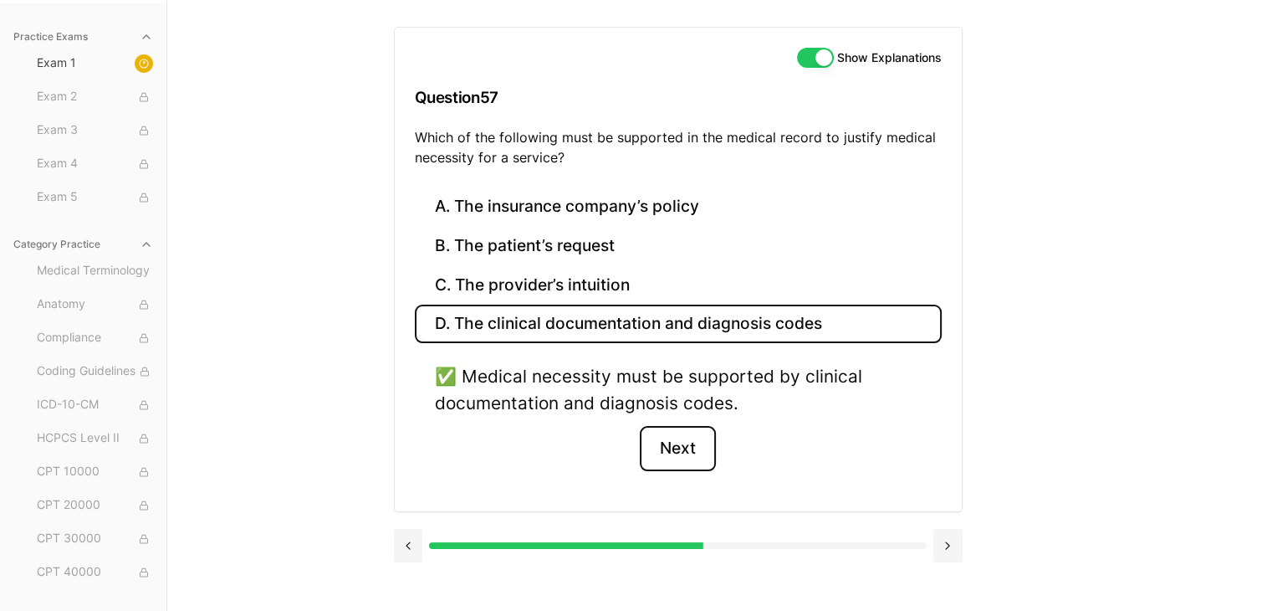
click at [671, 439] on button "Next" at bounding box center [678, 448] width 76 height 45
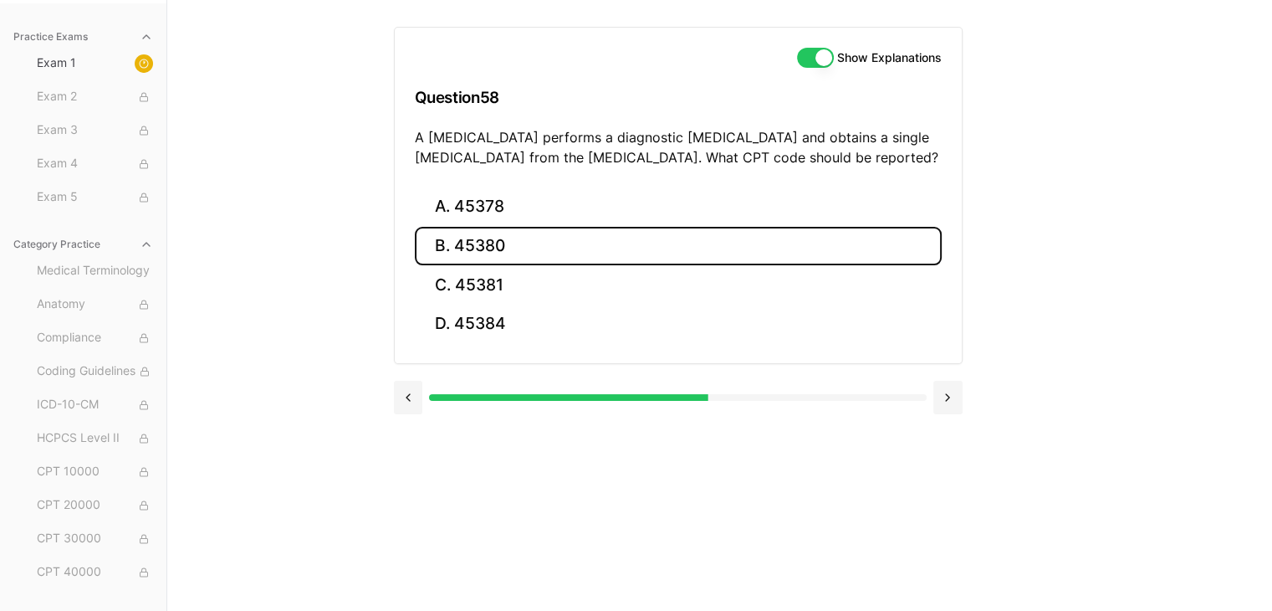
click at [681, 252] on button "B. 45380" at bounding box center [678, 246] width 527 height 39
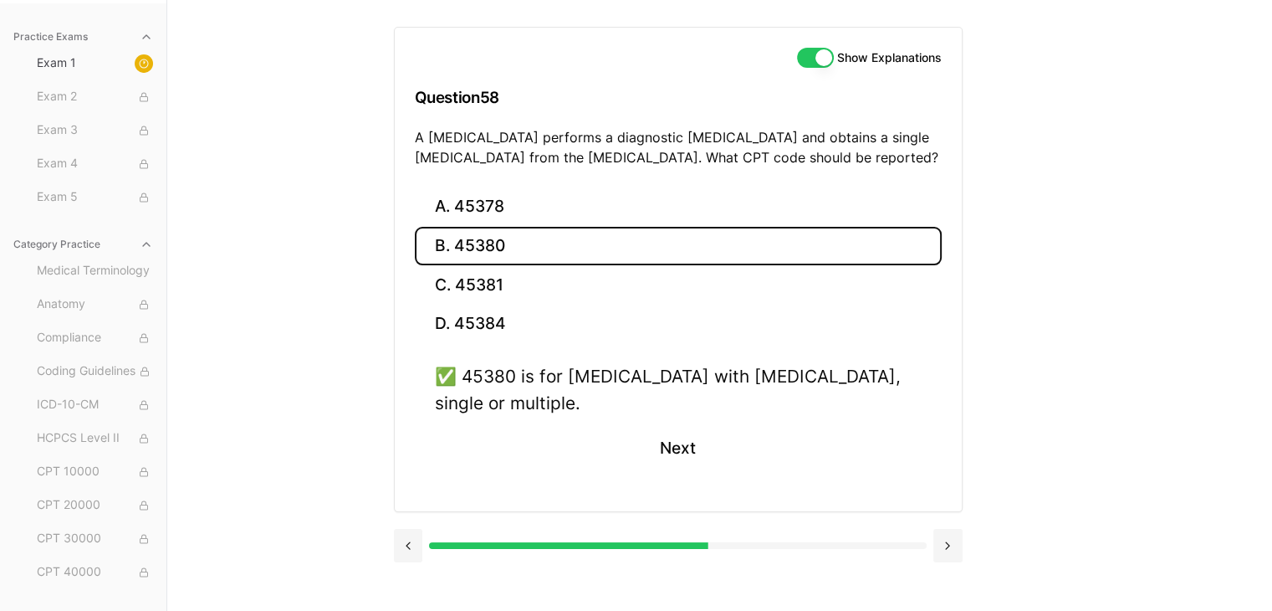
click at [681, 422] on div "✅ 45380 is for [MEDICAL_DATA] with [MEDICAL_DATA], single or multiple. Next" at bounding box center [678, 426] width 527 height 127
click at [678, 453] on button "Next" at bounding box center [678, 448] width 76 height 45
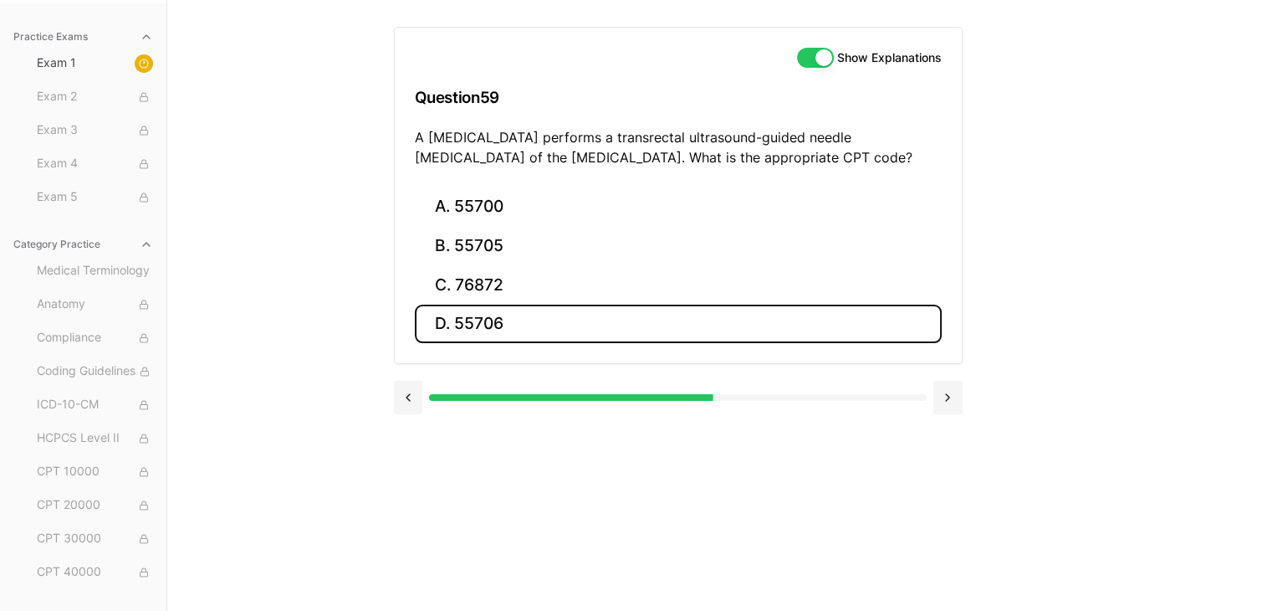
click at [465, 319] on button "D. 55706" at bounding box center [678, 323] width 527 height 39
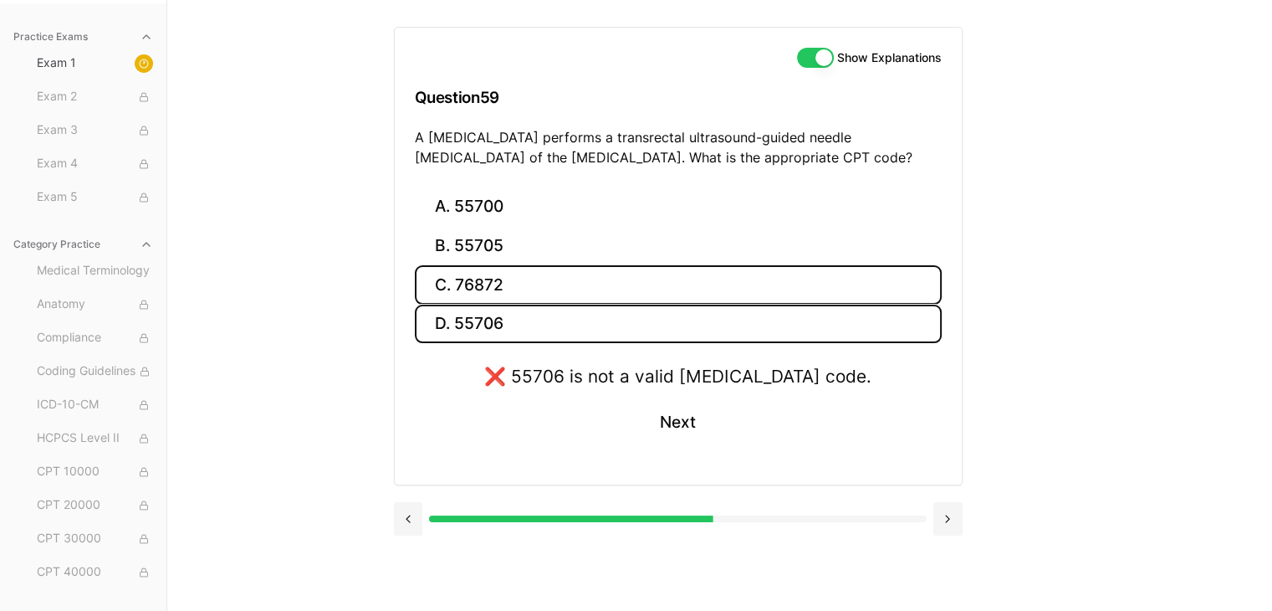
click at [441, 285] on button "C. 76872" at bounding box center [678, 284] width 527 height 39
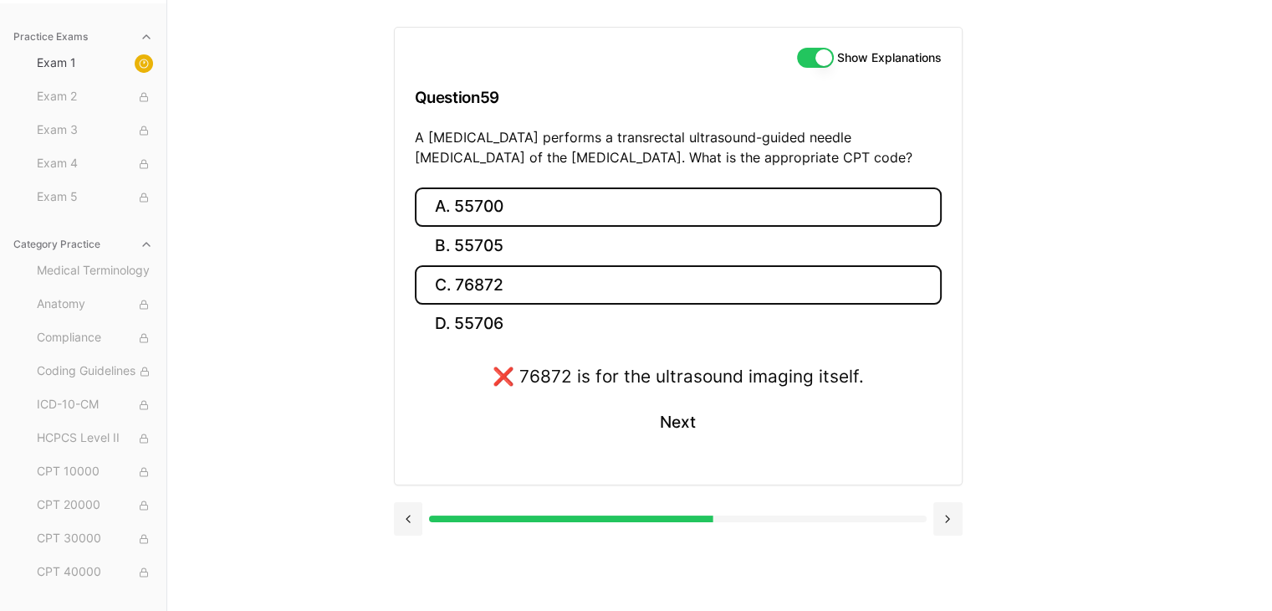
click at [485, 209] on button "A. 55700" at bounding box center [678, 206] width 527 height 39
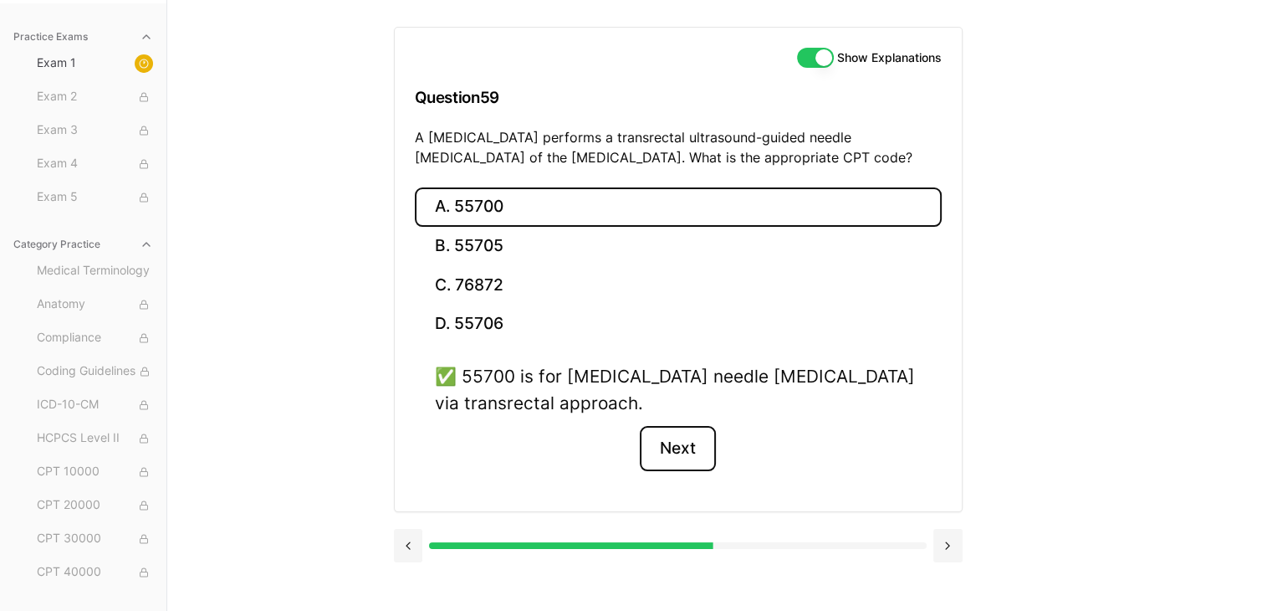
click at [706, 456] on button "Next" at bounding box center [678, 448] width 76 height 45
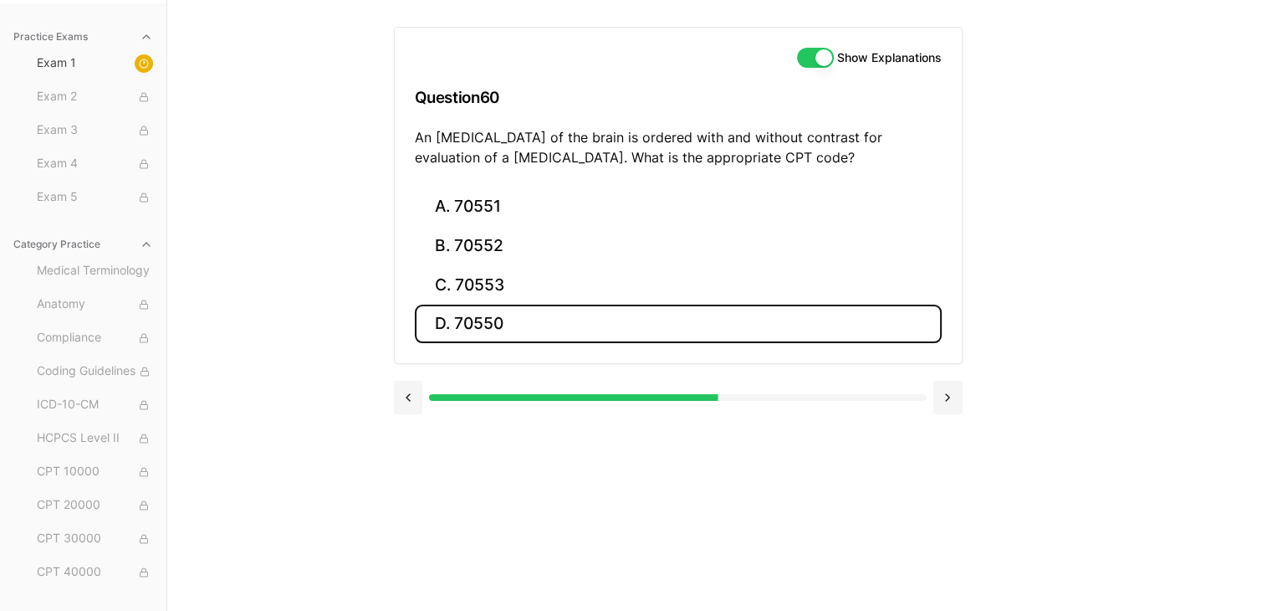
click at [468, 325] on button "D. 70550" at bounding box center [678, 323] width 527 height 39
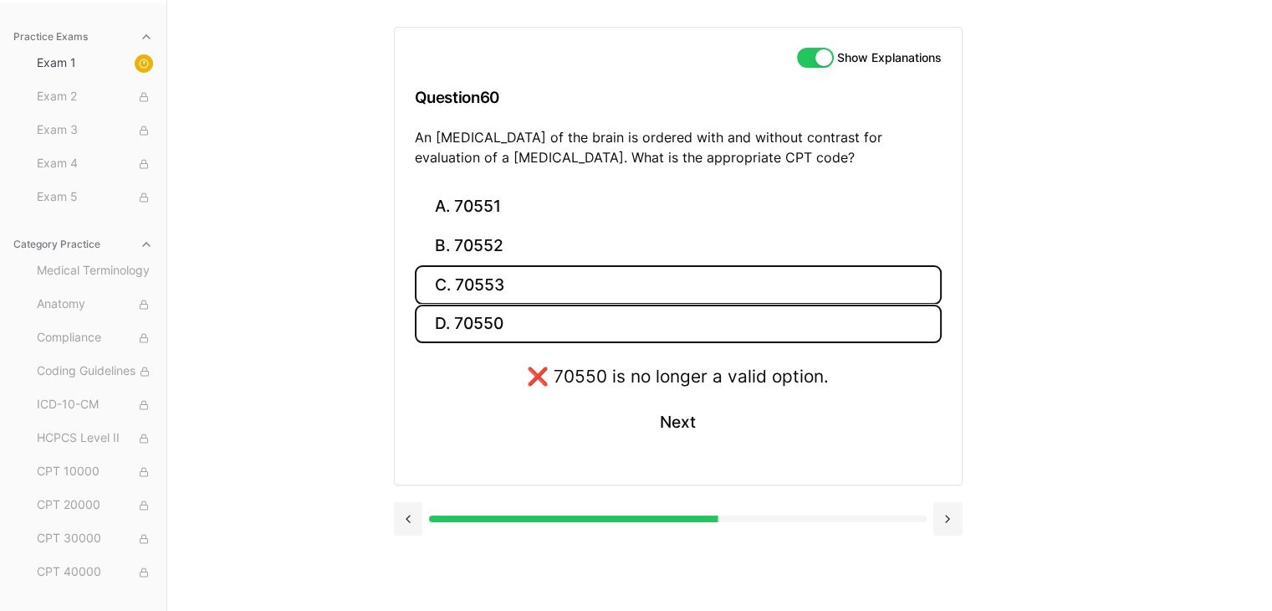
click at [465, 286] on button "C. 70553" at bounding box center [678, 284] width 527 height 39
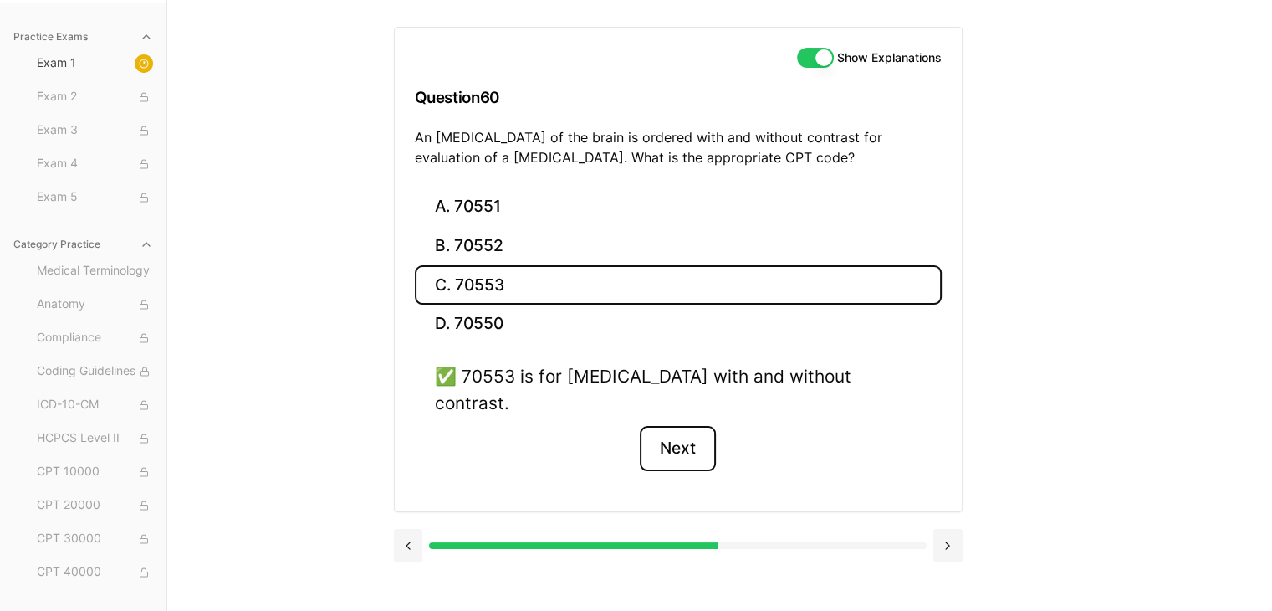
click at [693, 426] on button "Next" at bounding box center [678, 448] width 76 height 45
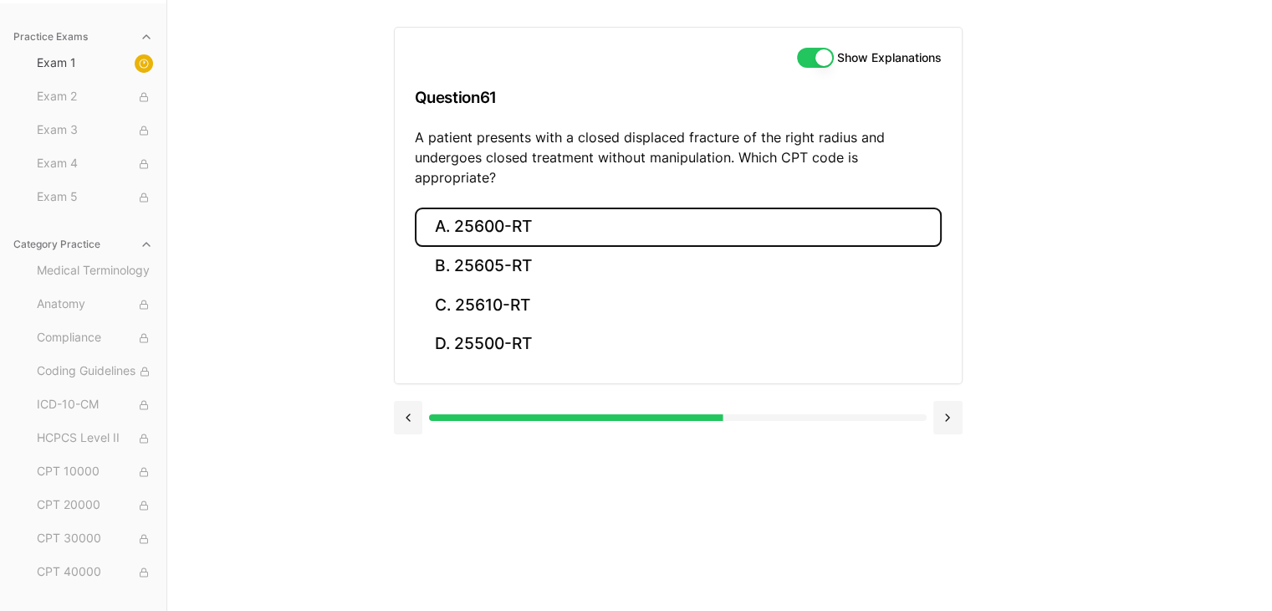
click at [448, 210] on button "A. 25600-RT" at bounding box center [678, 226] width 527 height 39
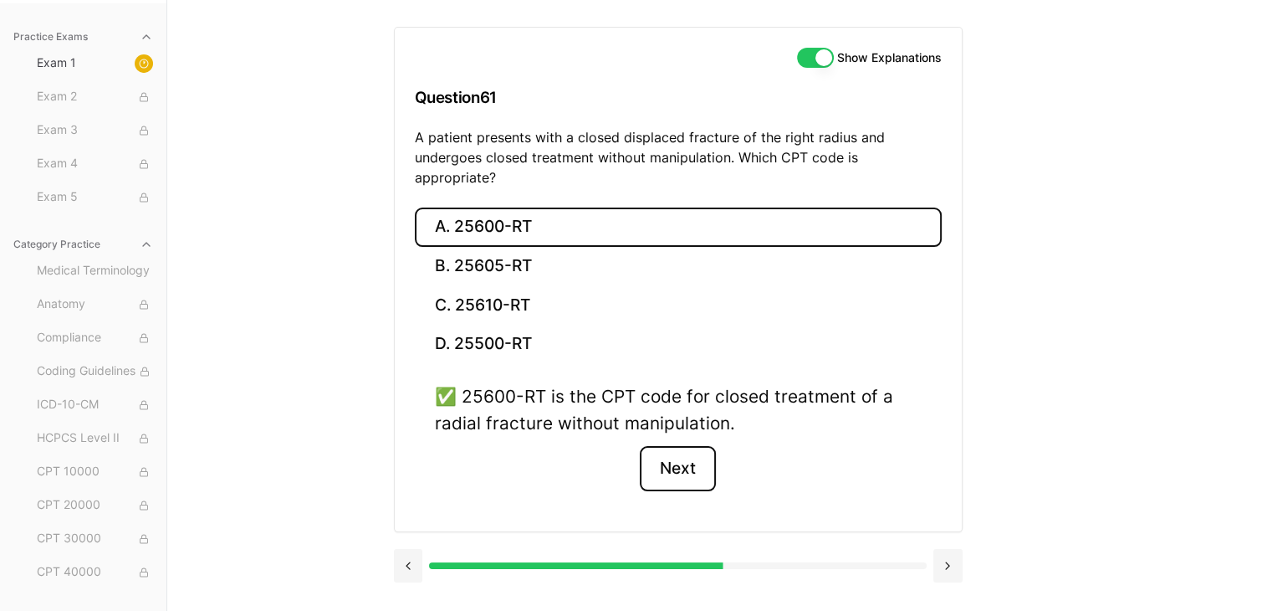
click at [673, 446] on button "Next" at bounding box center [678, 468] width 76 height 45
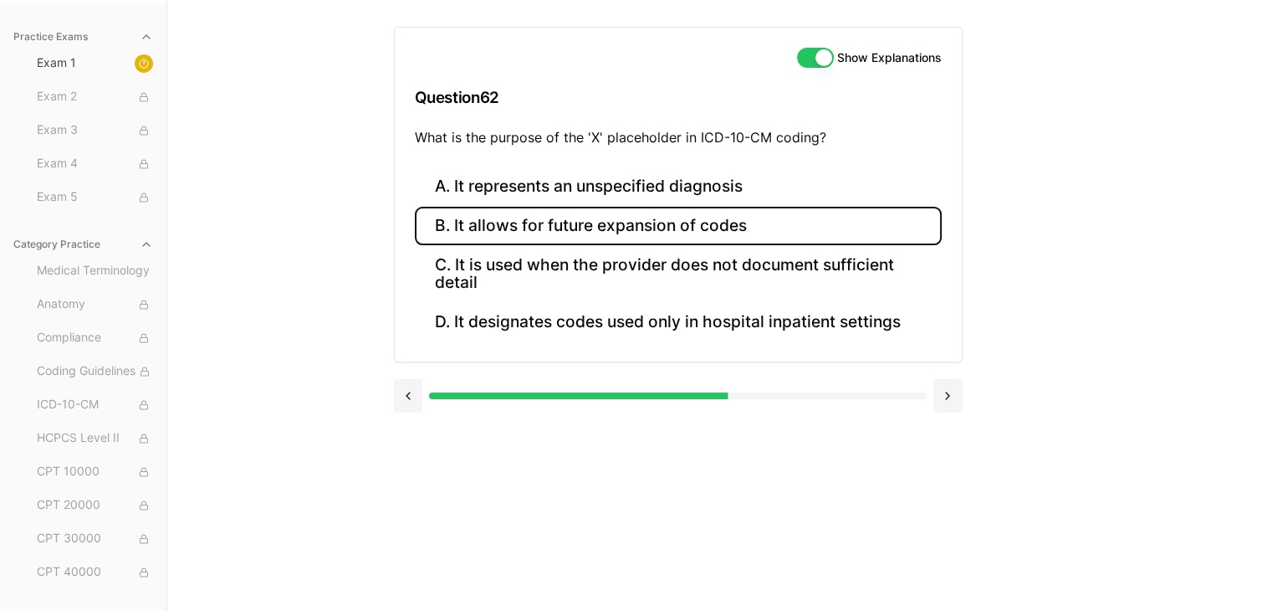
click at [694, 225] on button "B. It allows for future expansion of codes" at bounding box center [678, 226] width 527 height 39
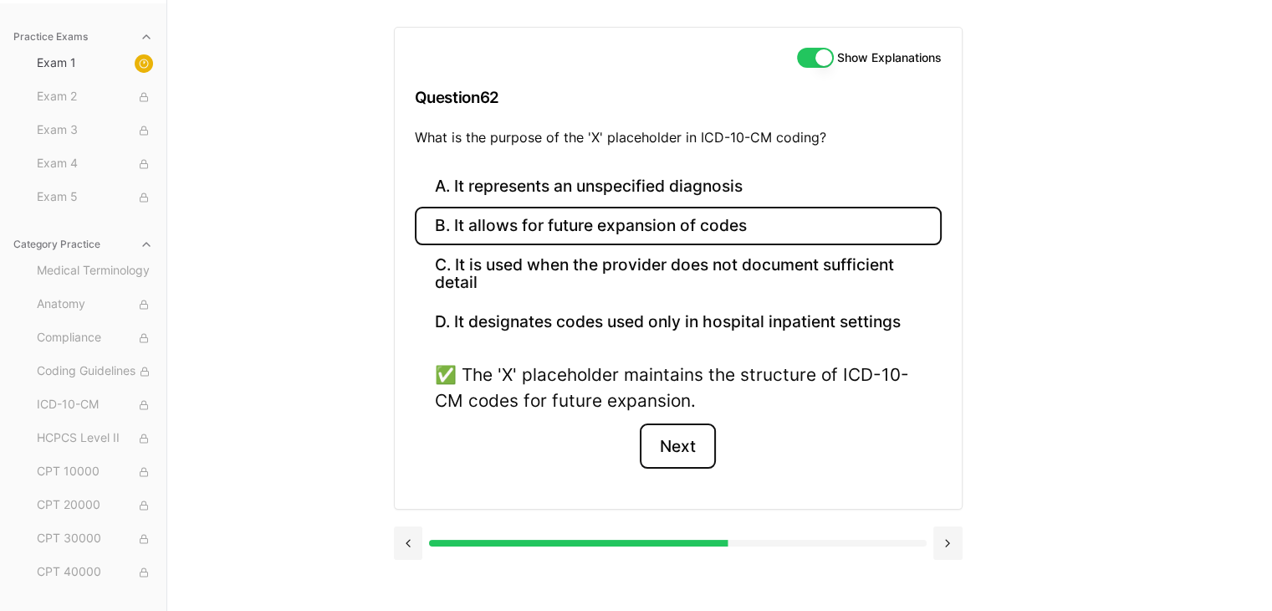
click at [683, 443] on button "Next" at bounding box center [678, 445] width 76 height 45
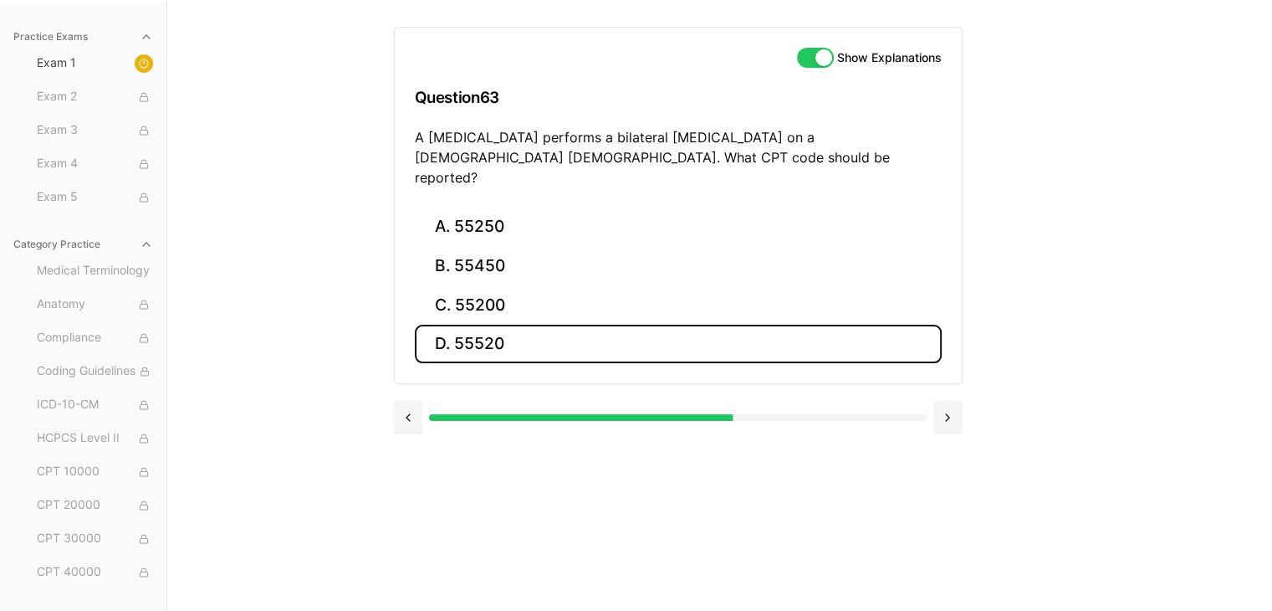
click at [489, 325] on button "D. 55520" at bounding box center [678, 344] width 527 height 39
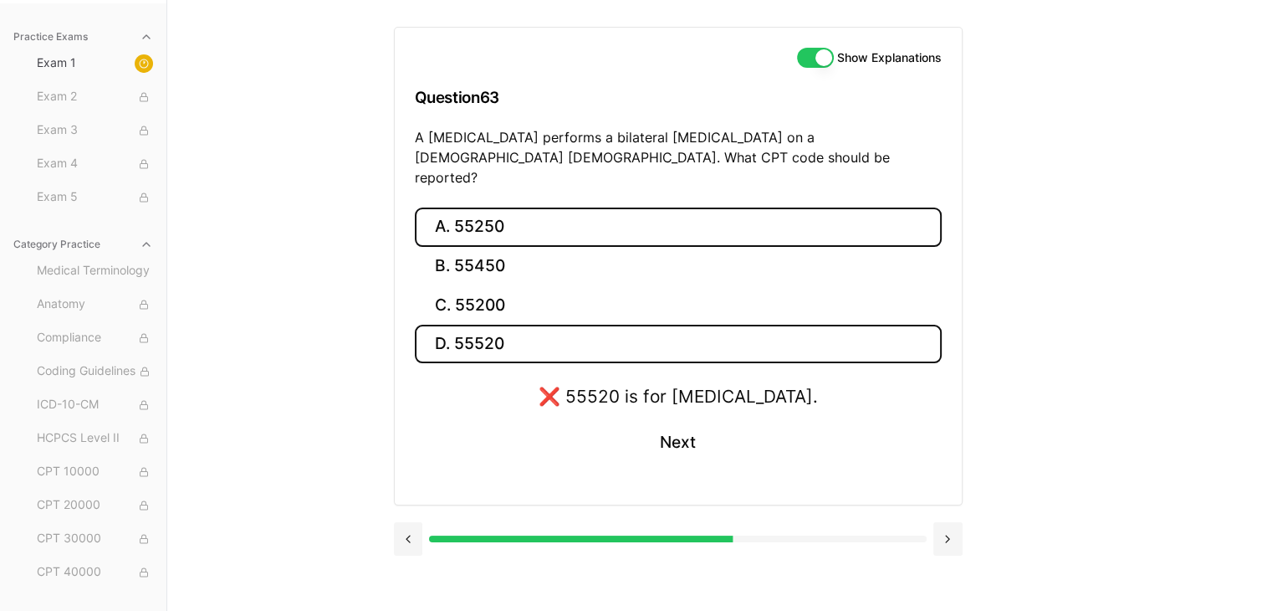
click at [519, 208] on button "A. 55250" at bounding box center [678, 226] width 527 height 39
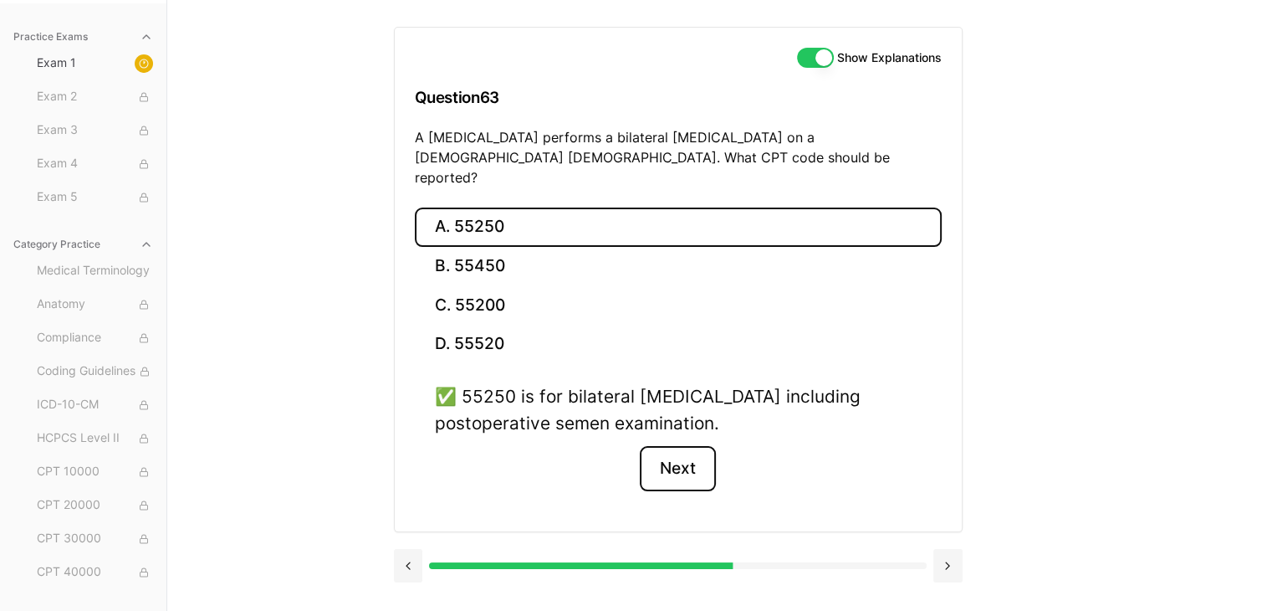
click at [669, 446] on button "Next" at bounding box center [678, 468] width 76 height 45
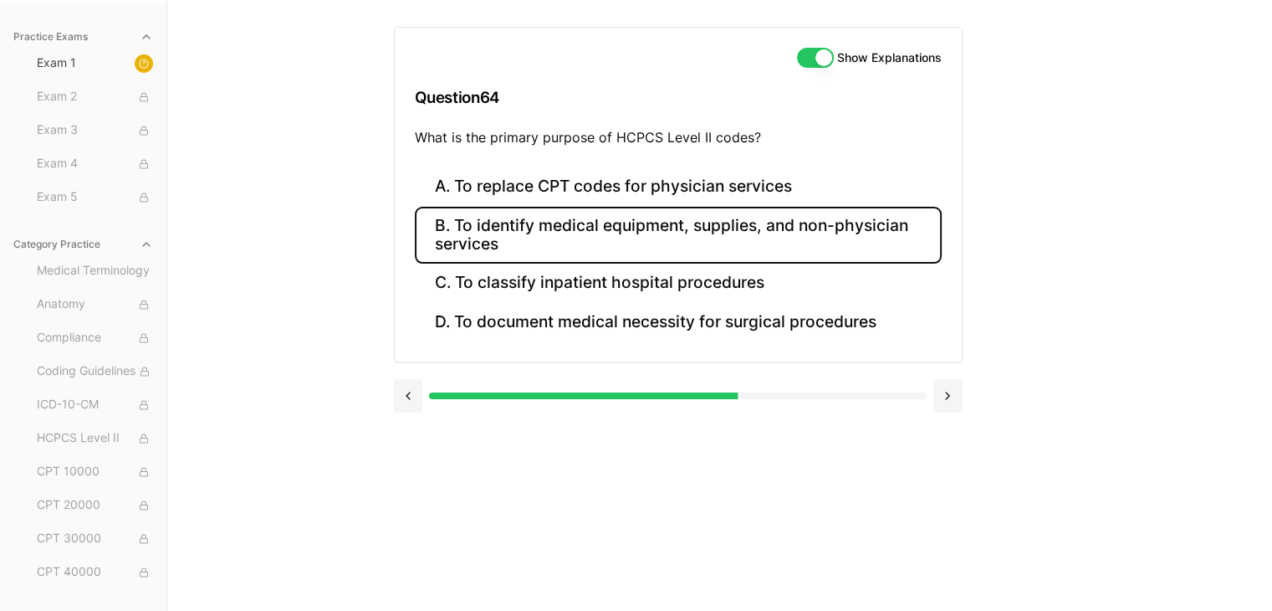
click at [709, 238] on button "B. To identify medical equipment, supplies, and non-physician services" at bounding box center [678, 235] width 527 height 57
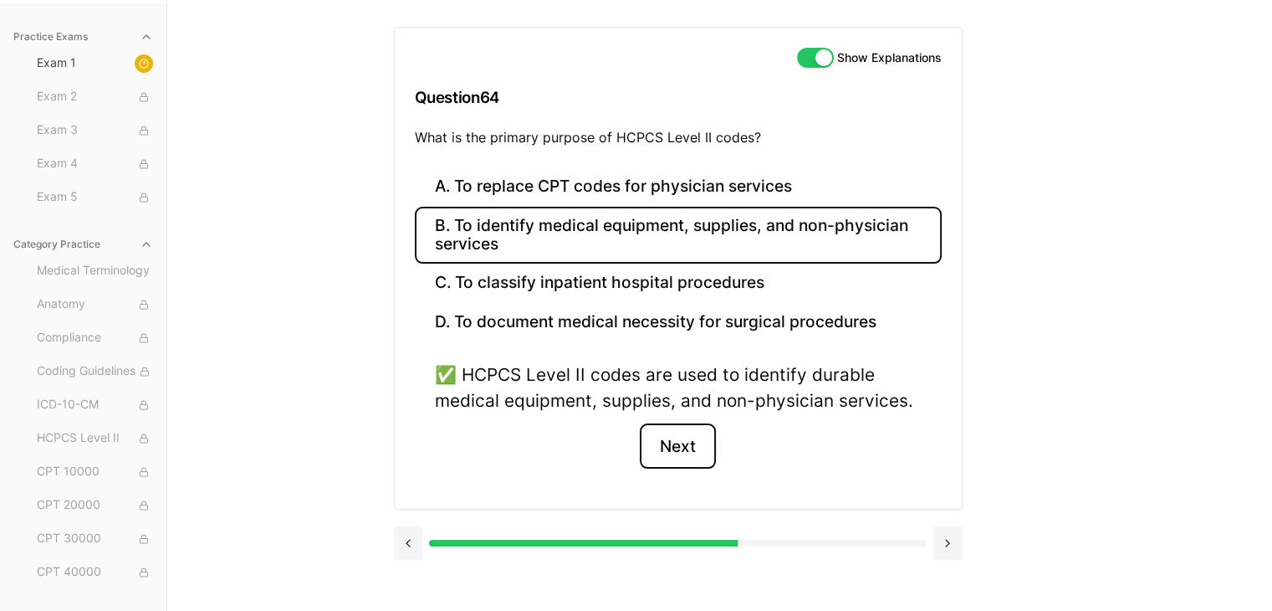
click at [686, 448] on button "Next" at bounding box center [678, 445] width 76 height 45
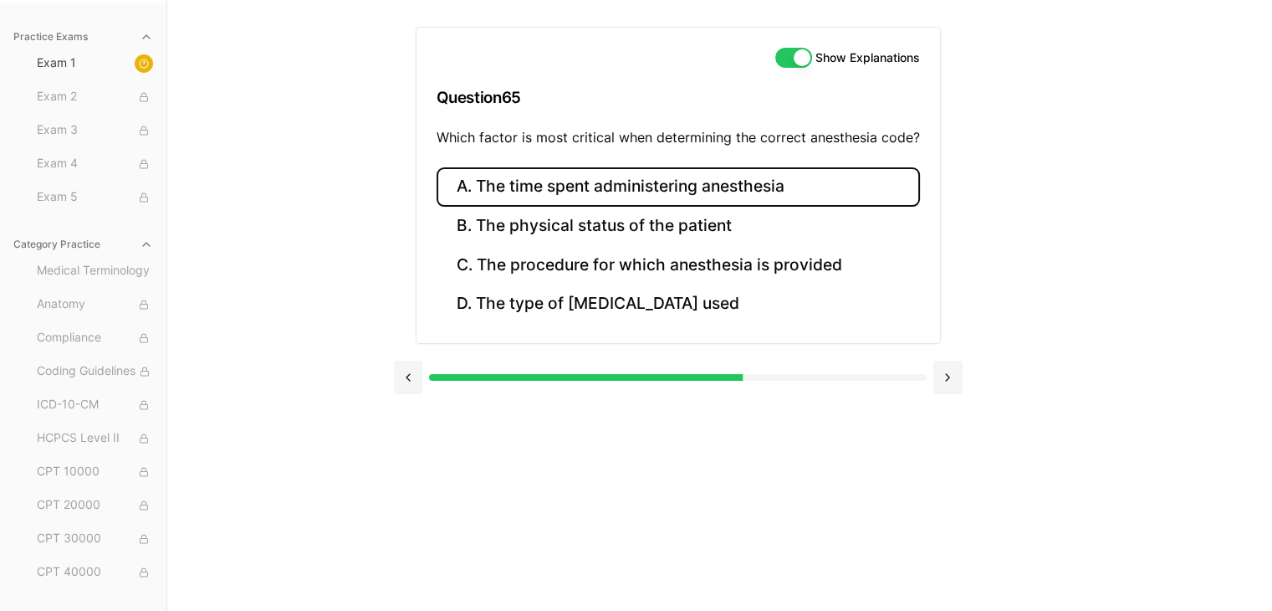
click at [761, 187] on button "A. The time spent administering anesthesia" at bounding box center [679, 186] width 484 height 39
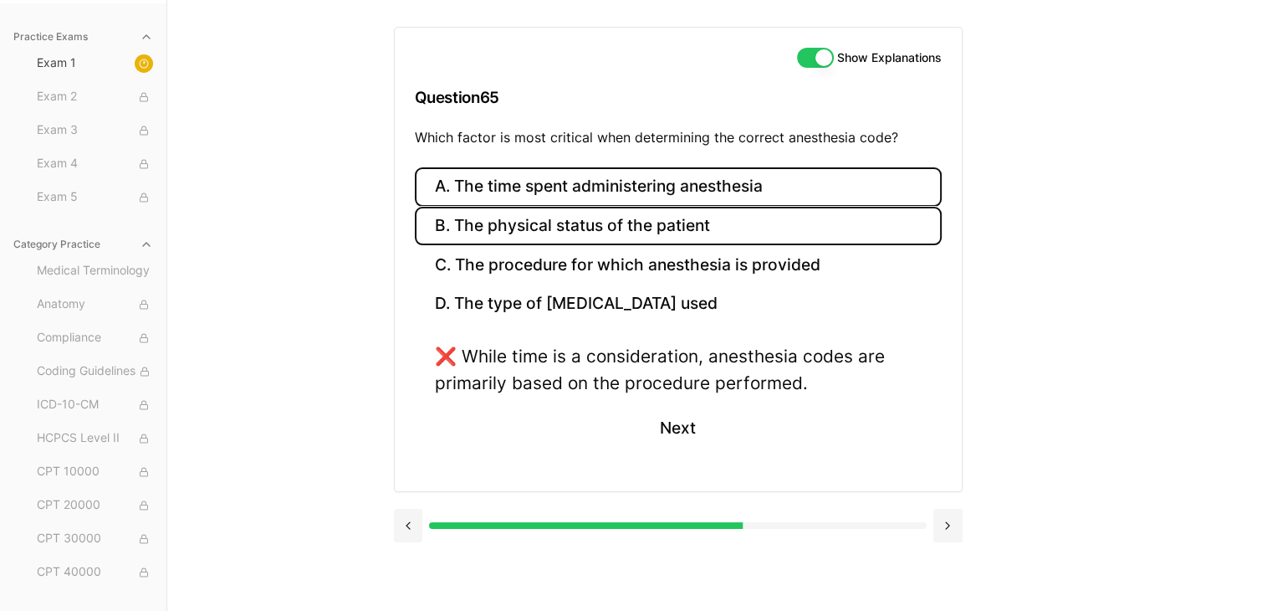
click at [656, 238] on button "B. The physical status of the patient" at bounding box center [678, 226] width 527 height 39
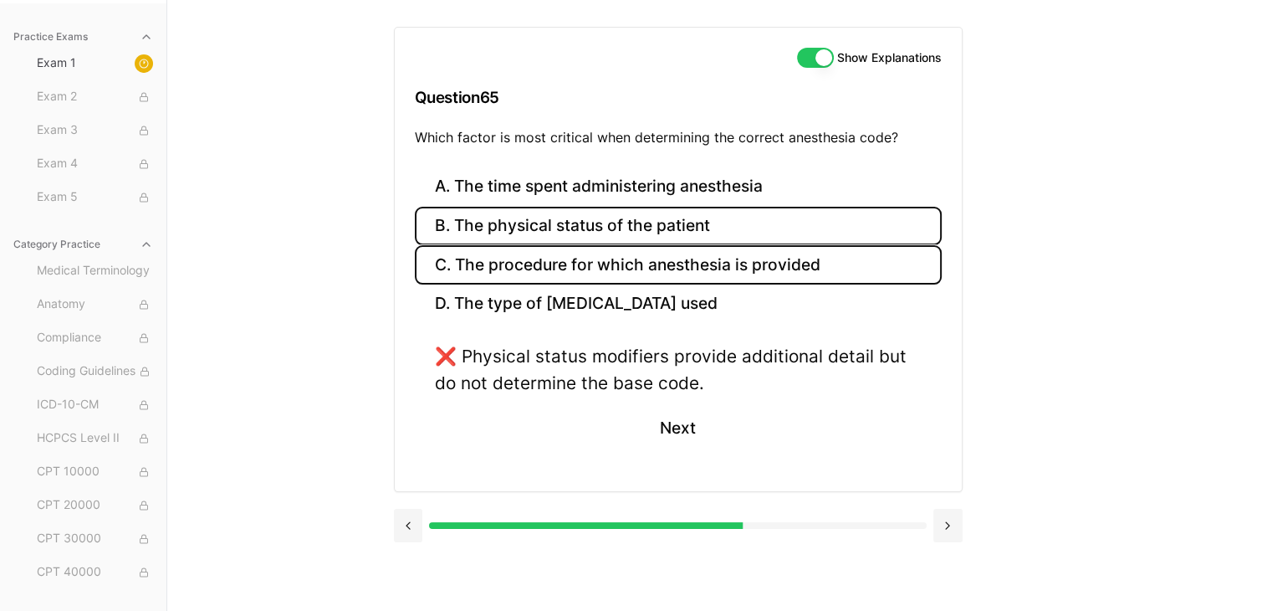
click at [649, 276] on button "C. The procedure for which anesthesia is provided" at bounding box center [678, 264] width 527 height 39
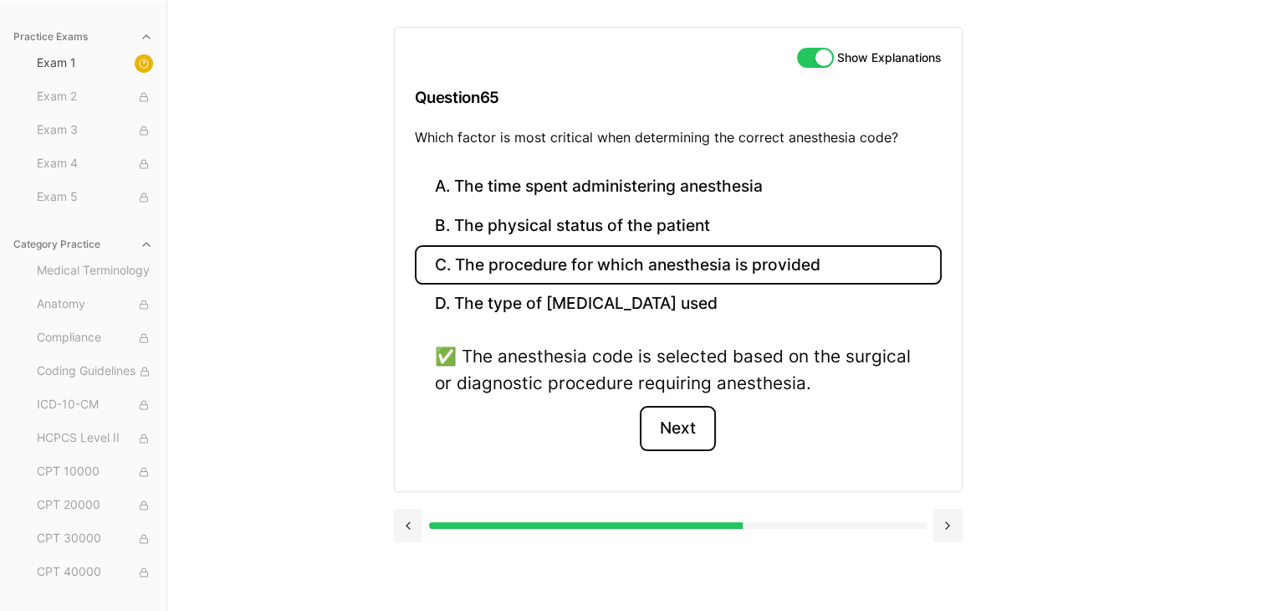
click at [669, 432] on button "Next" at bounding box center [678, 428] width 76 height 45
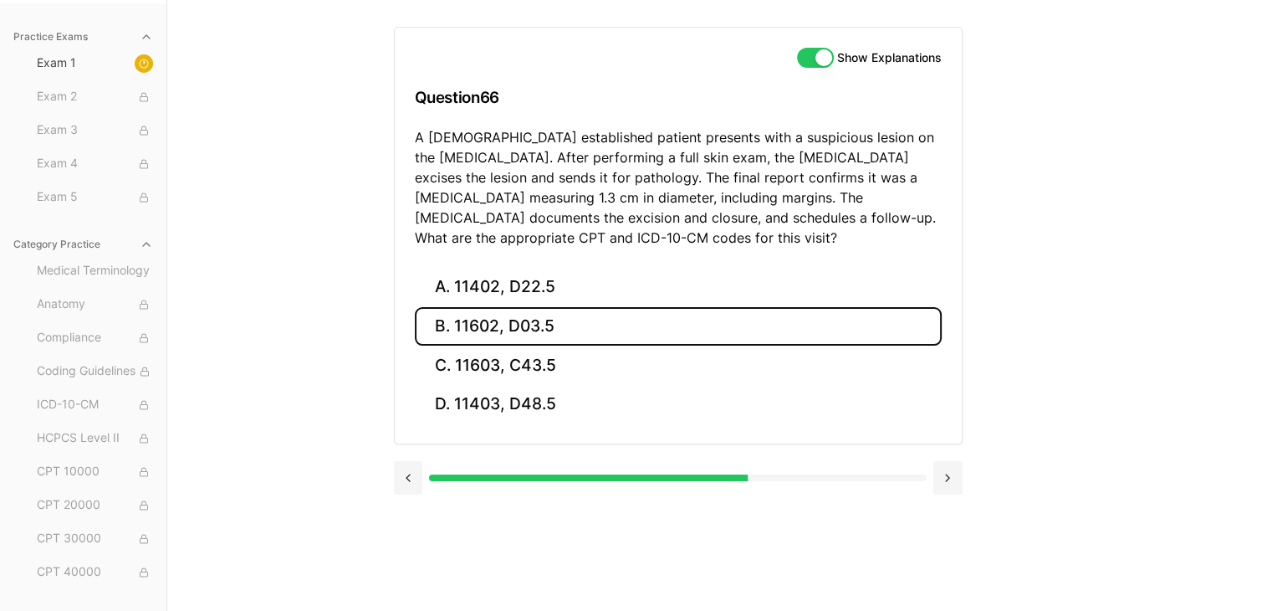
click at [580, 325] on button "B. 11602, D03.5" at bounding box center [678, 326] width 527 height 39
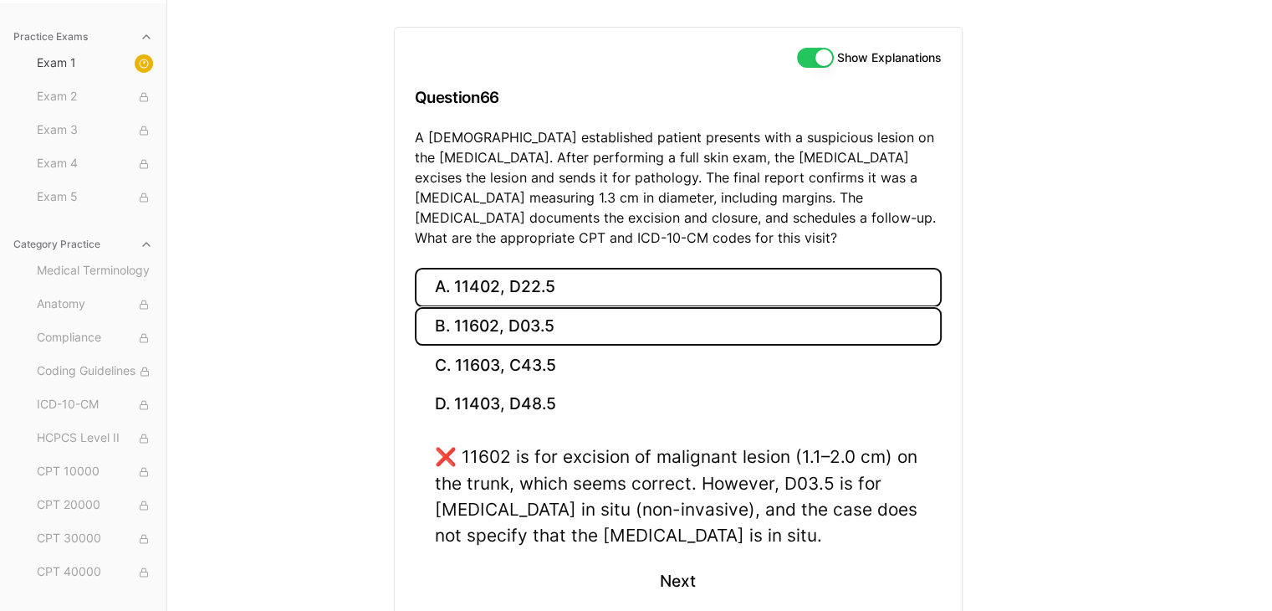
click at [507, 277] on button "A. 11402, D22.5" at bounding box center [678, 287] width 527 height 39
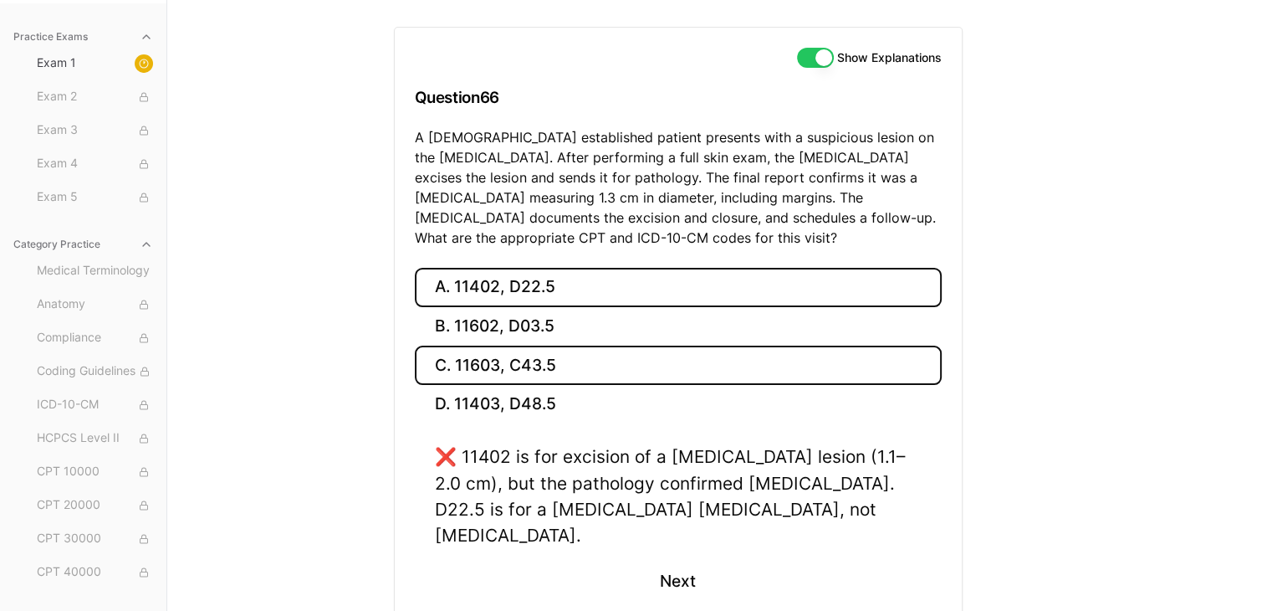
click at [492, 369] on button "C. 11603, C43.5" at bounding box center [678, 364] width 527 height 39
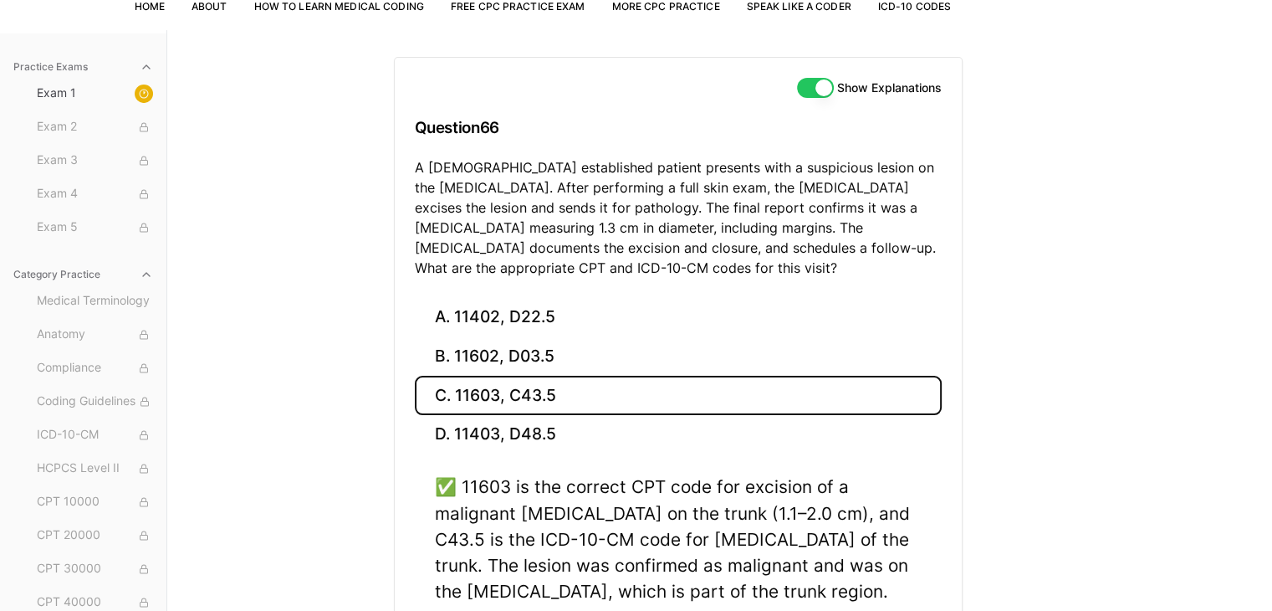
scroll to position [0, 0]
